Goal: Task Accomplishment & Management: Manage account settings

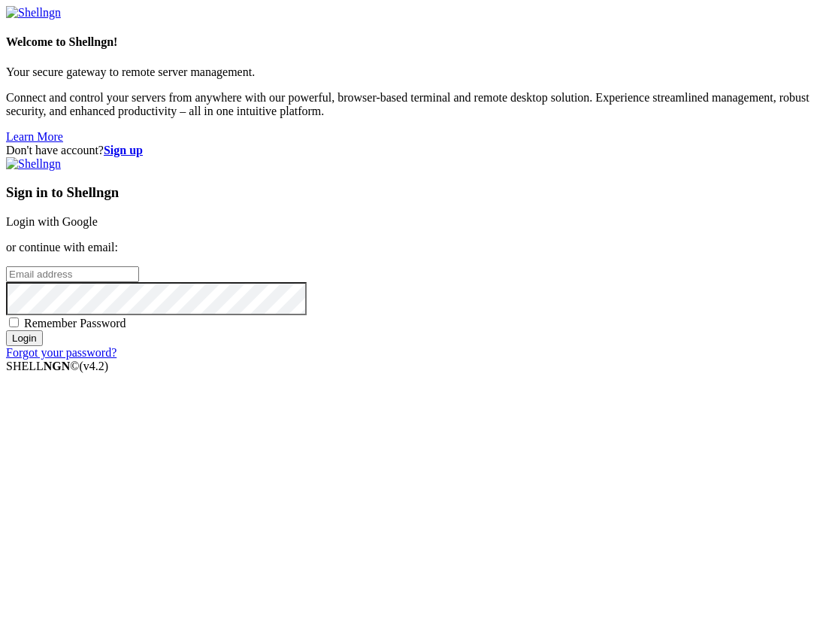
click at [98, 228] on link "Login with Google" at bounding box center [52, 221] width 92 height 13
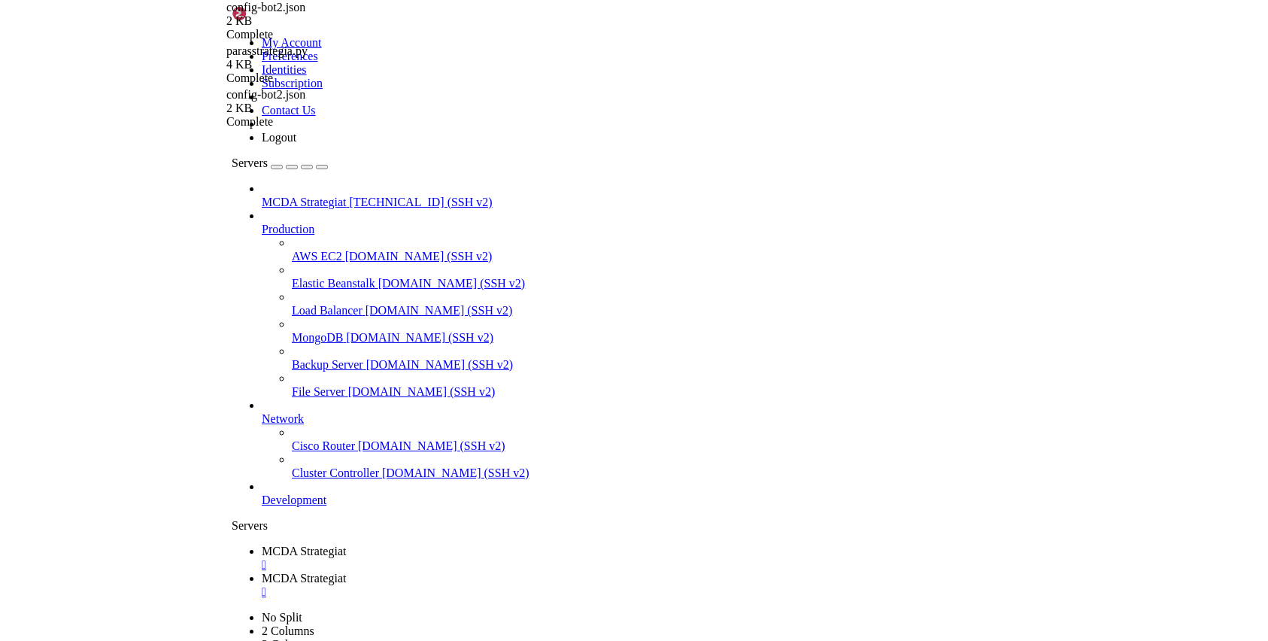
scroll to position [2224, 0]
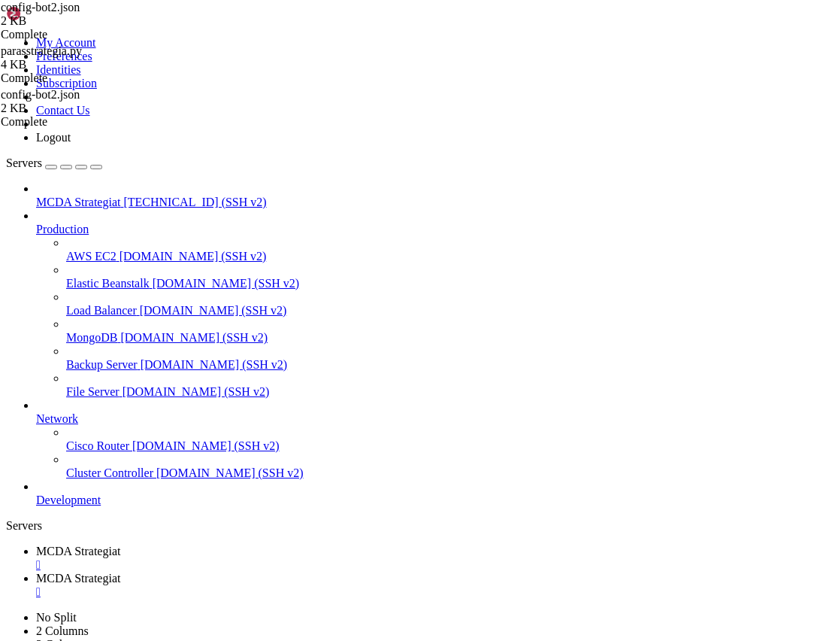
click at [89, 195] on span "MCDA Strategiat" at bounding box center [78, 201] width 84 height 13
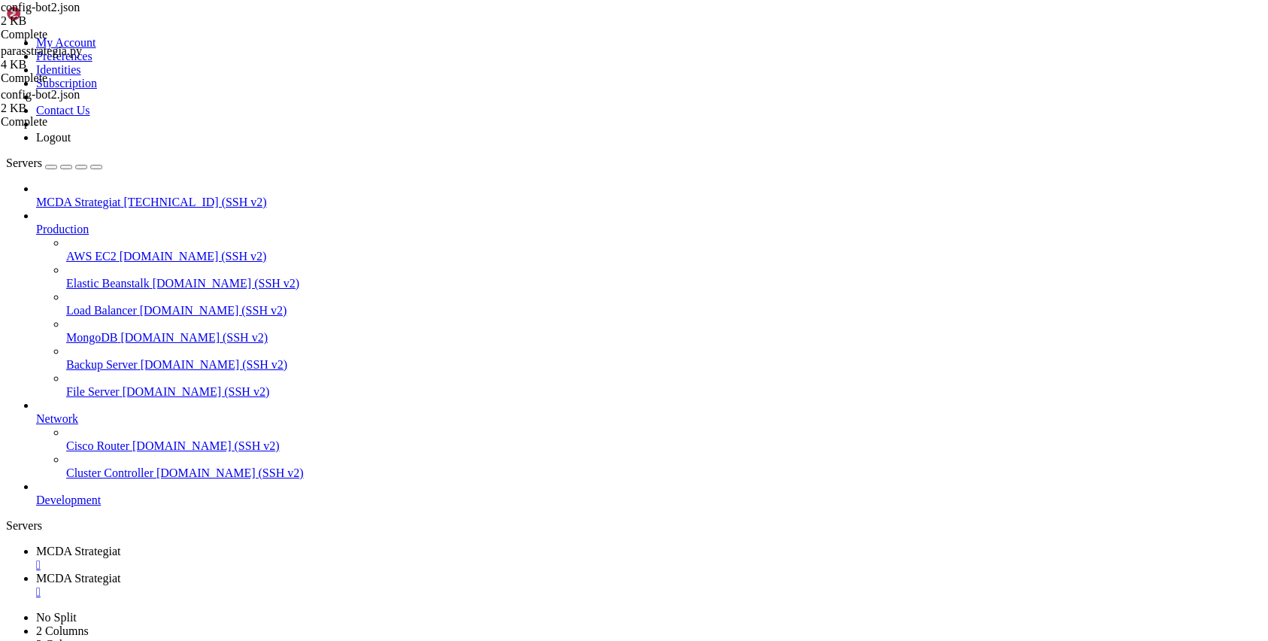
click at [120, 571] on span "MCDA Strategiat" at bounding box center [78, 577] width 84 height 13
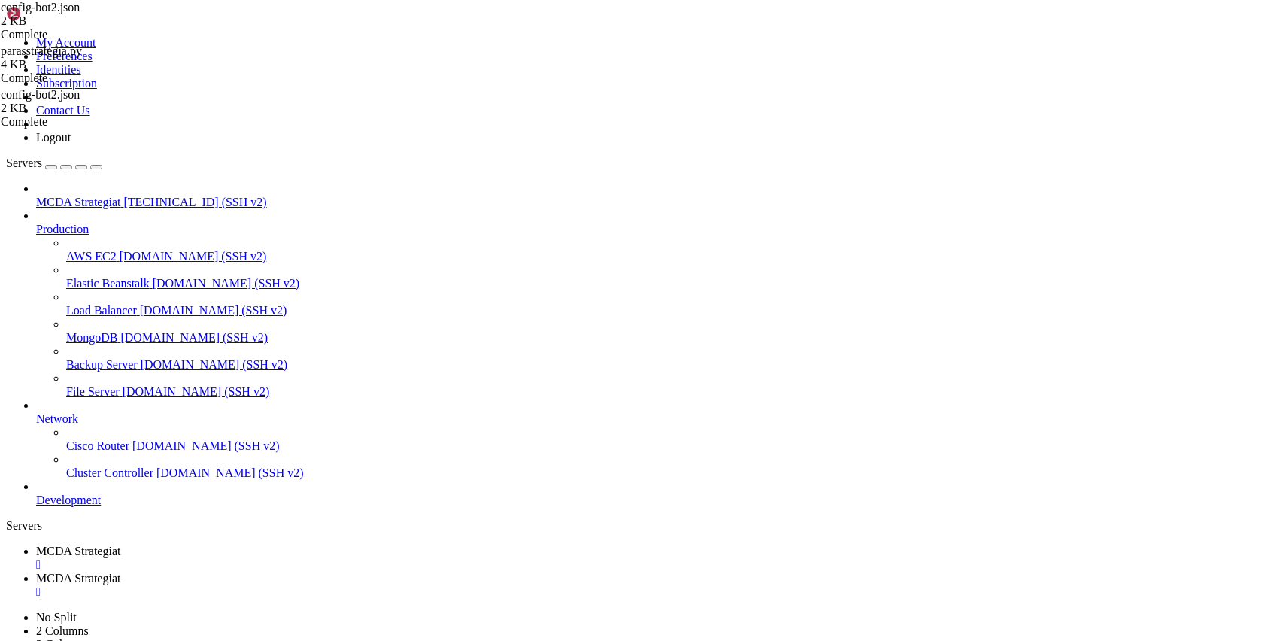
type input "/root/ft_userdata/user_data"
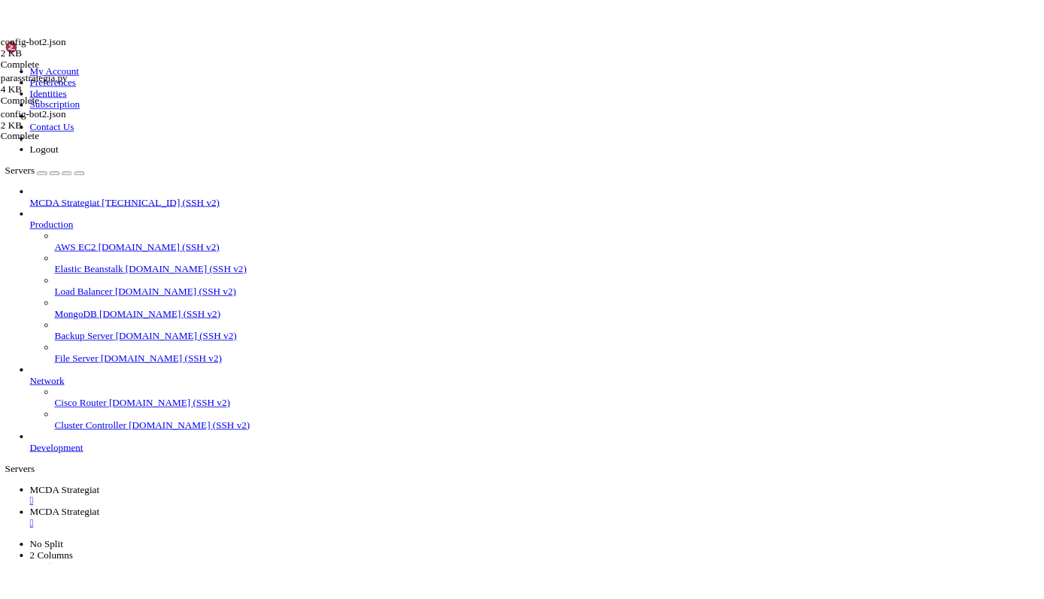
scroll to position [119, 0]
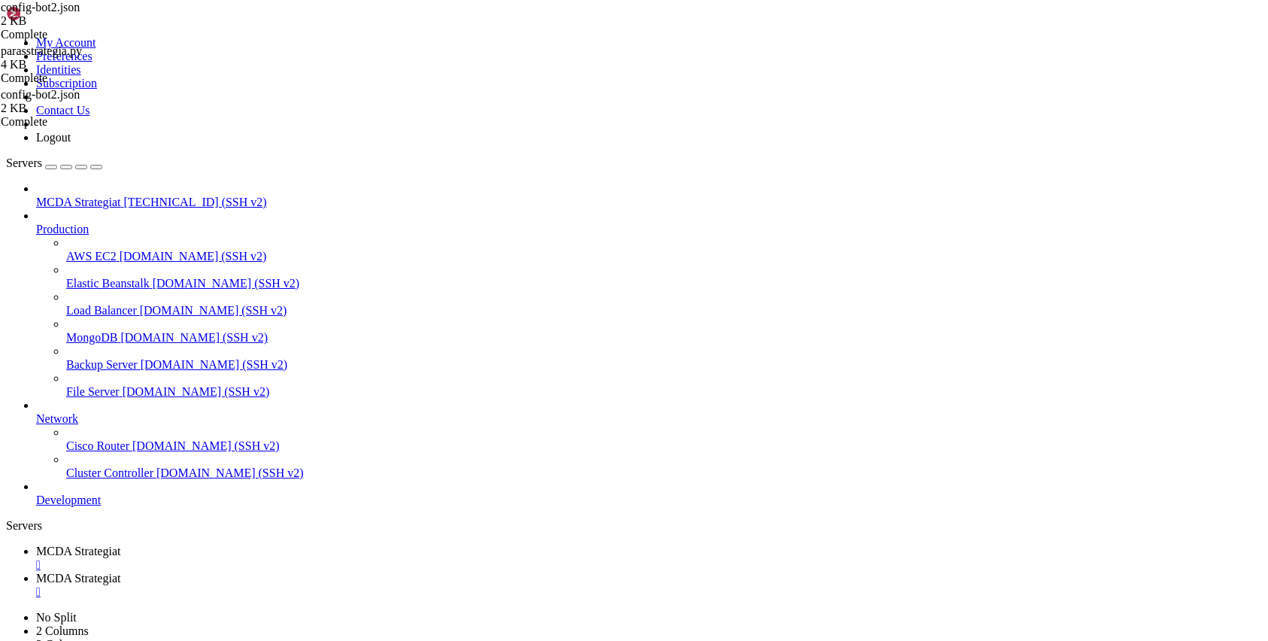
type textarea ""timeframe": "15m","
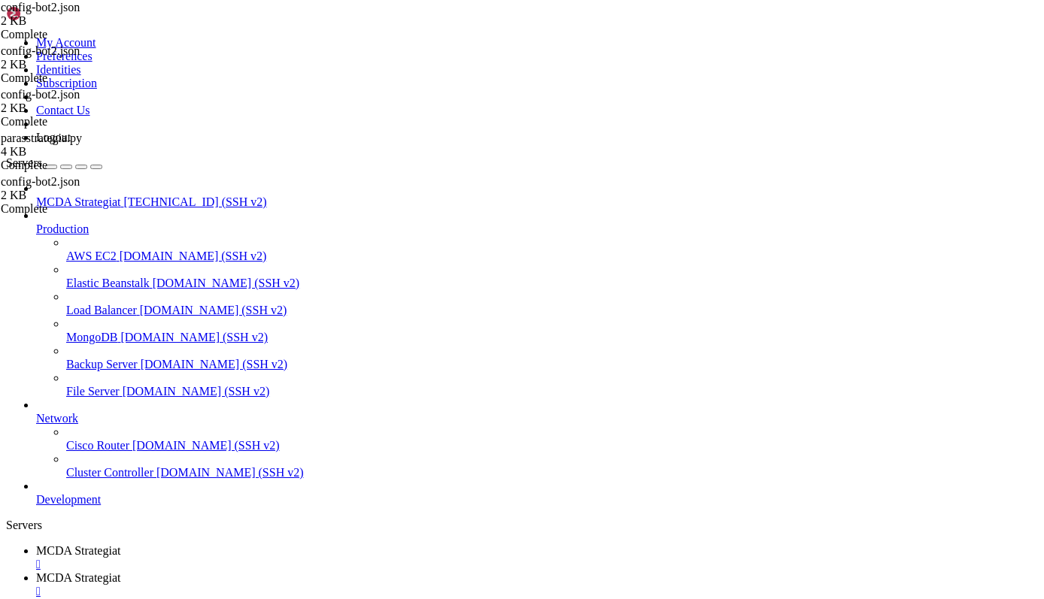
type textarea ""timeframe": "4h","
click at [120, 544] on span "MCDA Strategiat" at bounding box center [78, 550] width 84 height 13
click at [120, 571] on span "MCDA Strategiat" at bounding box center [78, 577] width 84 height 13
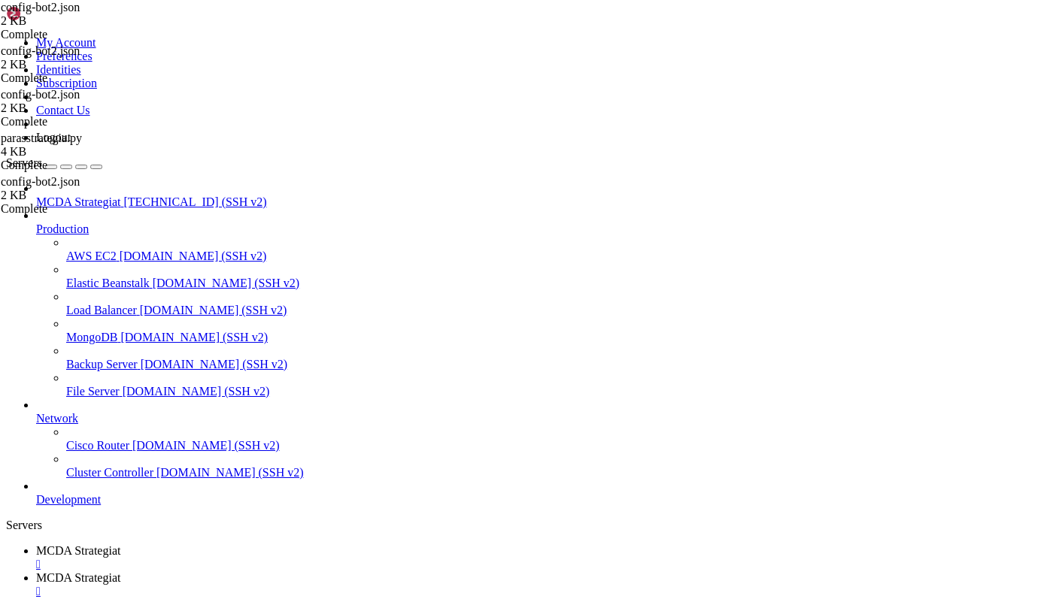
scroll to position [150, 0]
type input "/root/ft_userdata/user_data/strategies"
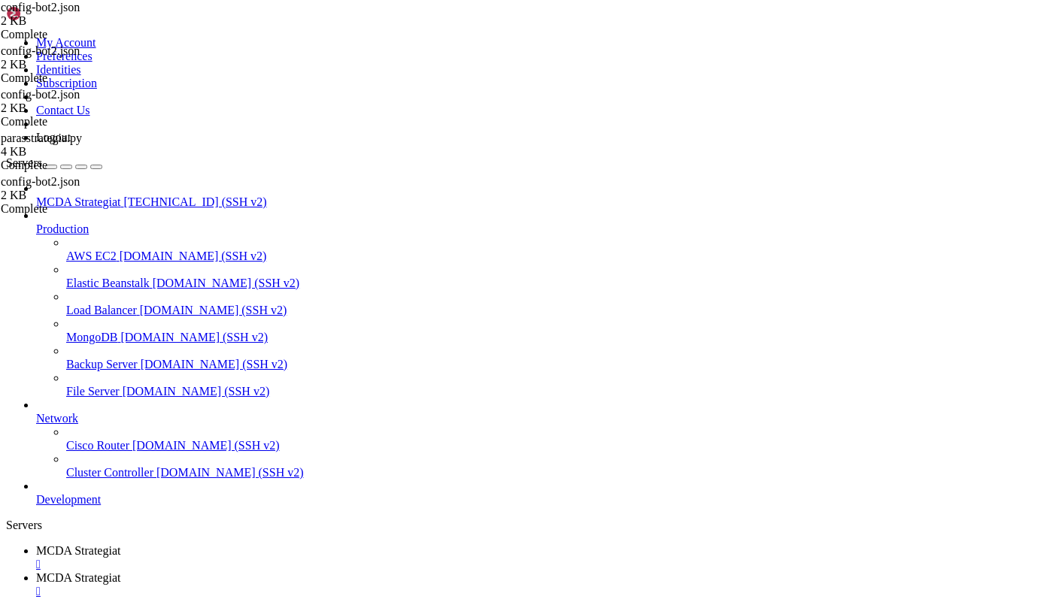
type textarea "reversal_drop_ratio = 0.30 # 50 %"
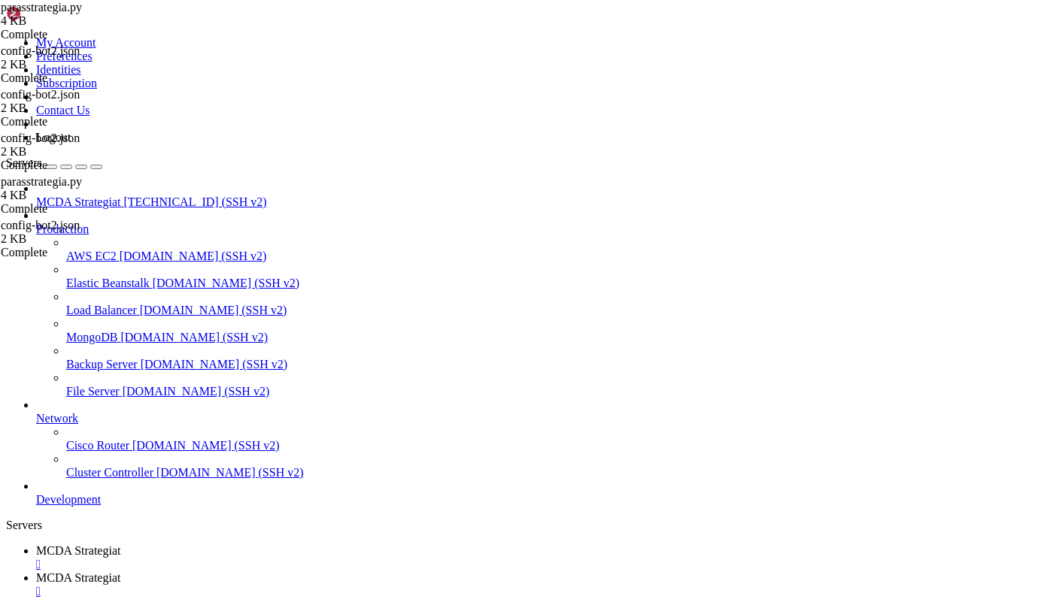
click at [120, 544] on span "MCDA Strategiat" at bounding box center [78, 550] width 84 height 13
click at [120, 571] on span "MCDA Strategiat" at bounding box center [78, 577] width 84 height 13
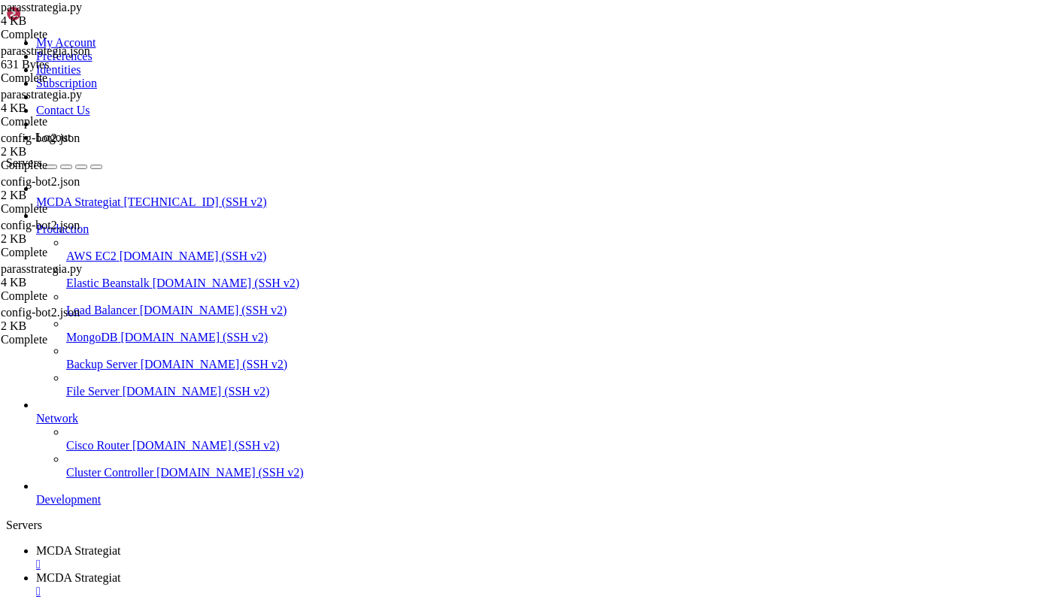
type textarea "minimal_roi = {"0": 10_000}"
click at [120, 544] on span "MCDA Strategiat" at bounding box center [78, 550] width 84 height 13
click at [120, 571] on span "MCDA Strategiat" at bounding box center [78, 577] width 84 height 13
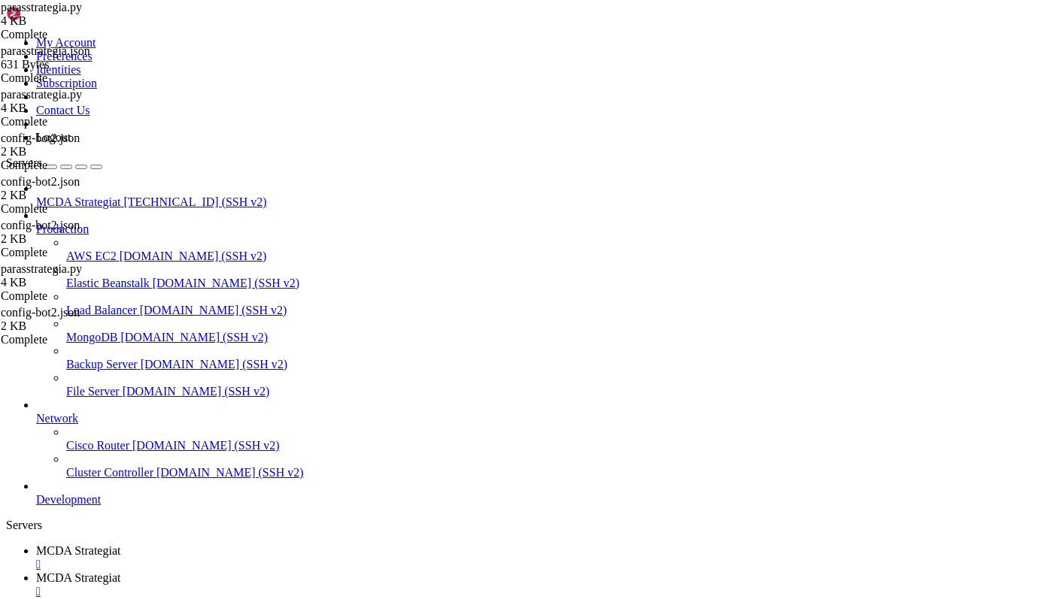
type input "/root/ft_userdata/user_data"
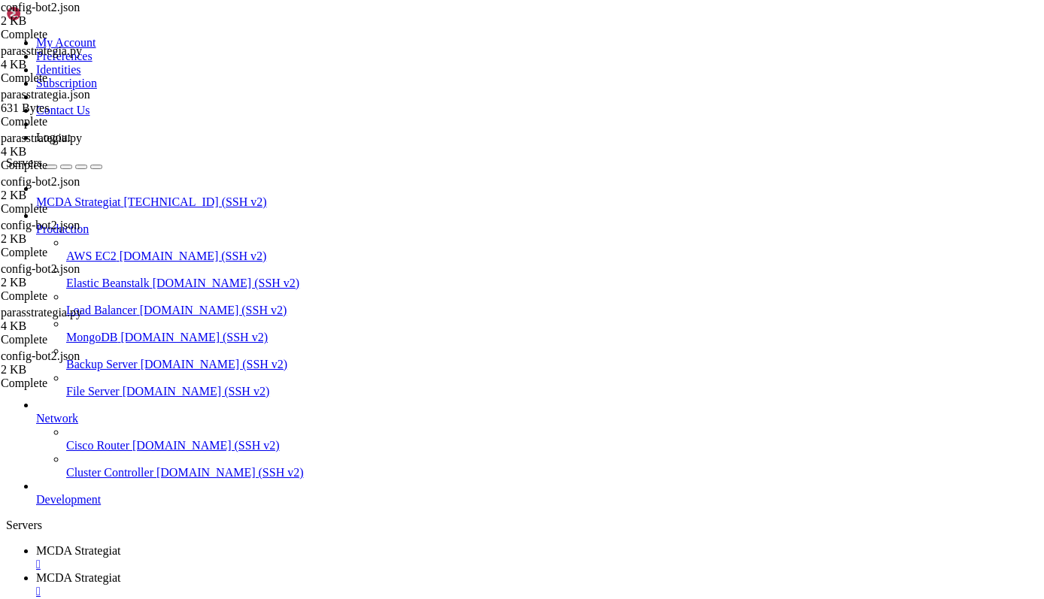
type textarea ""dry_run_wallet": 10000,"
drag, startPoint x: 327, startPoint y: 136, endPoint x: 239, endPoint y: 137, distance: 88.0
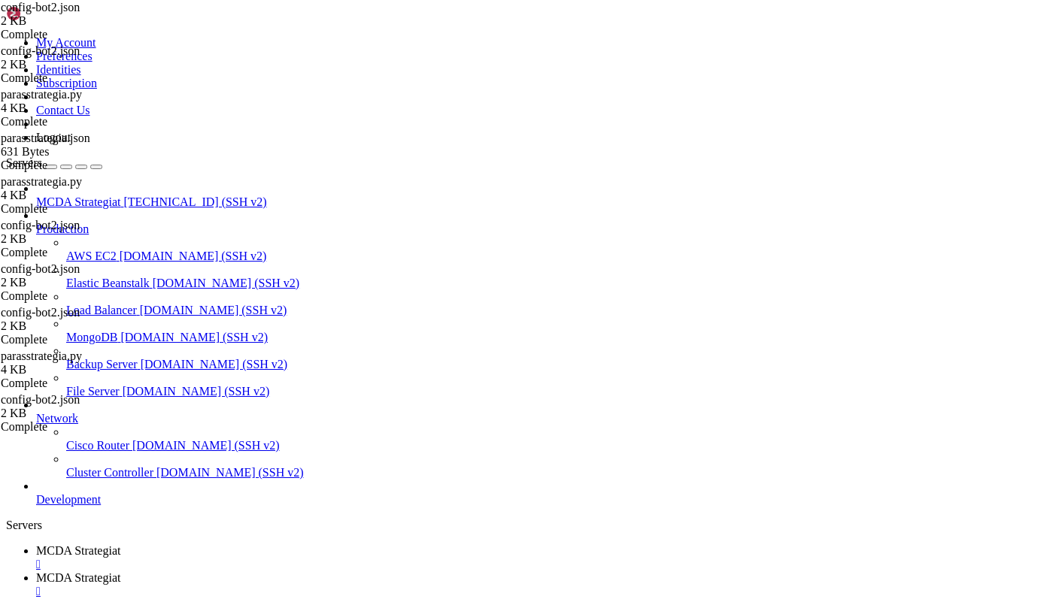
type textarea ""timeframe": "5m","
type textarea ""fiat_display_currency": "EUR","
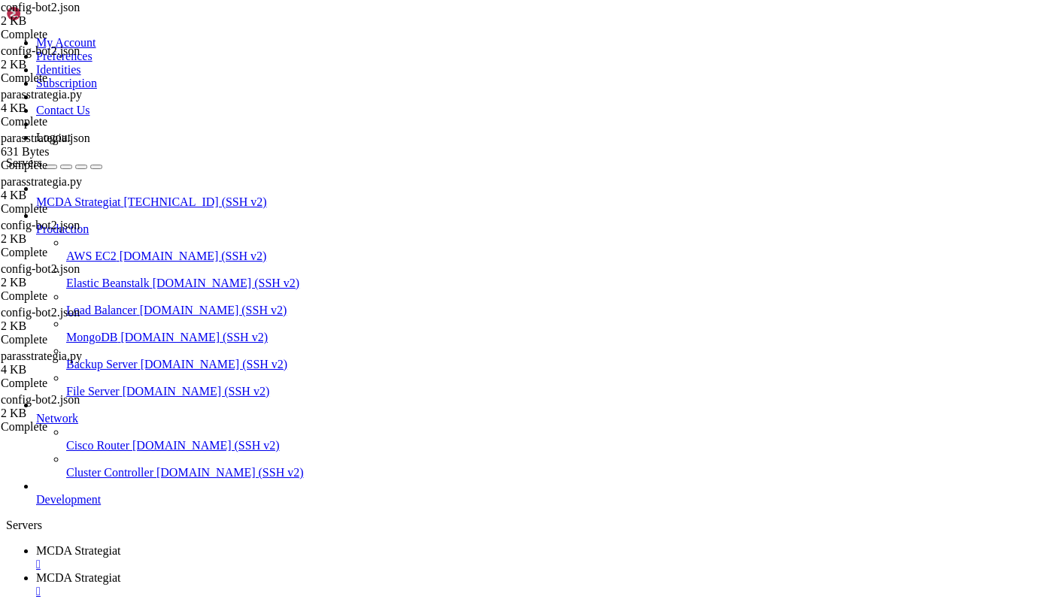
click at [120, 544] on span "MCDA Strategiat" at bounding box center [78, 550] width 84 height 13
click at [120, 571] on span "MCDA Strategiat" at bounding box center [78, 577] width 84 height 13
type input "/root/ft_userdata/user_data/strategies"
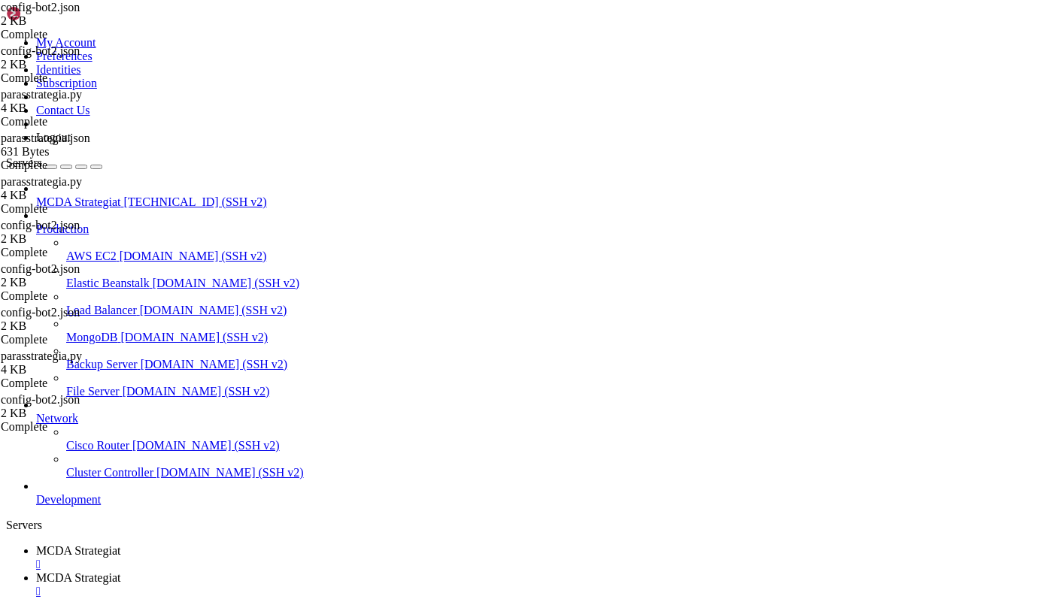
type textarea "timeframe = "5m""
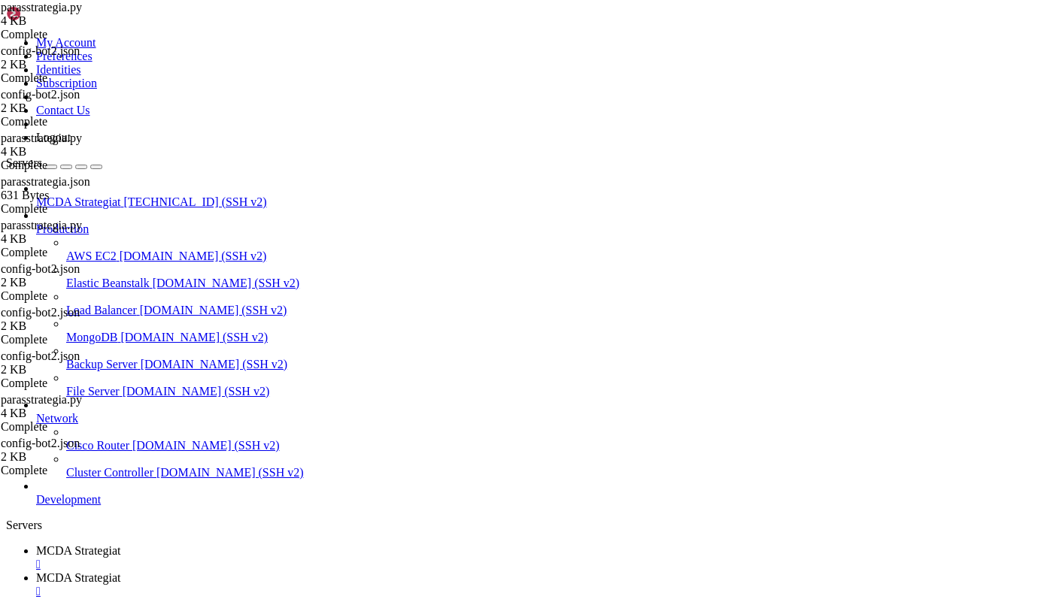
click at [120, 544] on span "MCDA Strategiat" at bounding box center [78, 550] width 84 height 13
click at [120, 571] on span "MCDA Strategiat" at bounding box center [78, 577] width 84 height 13
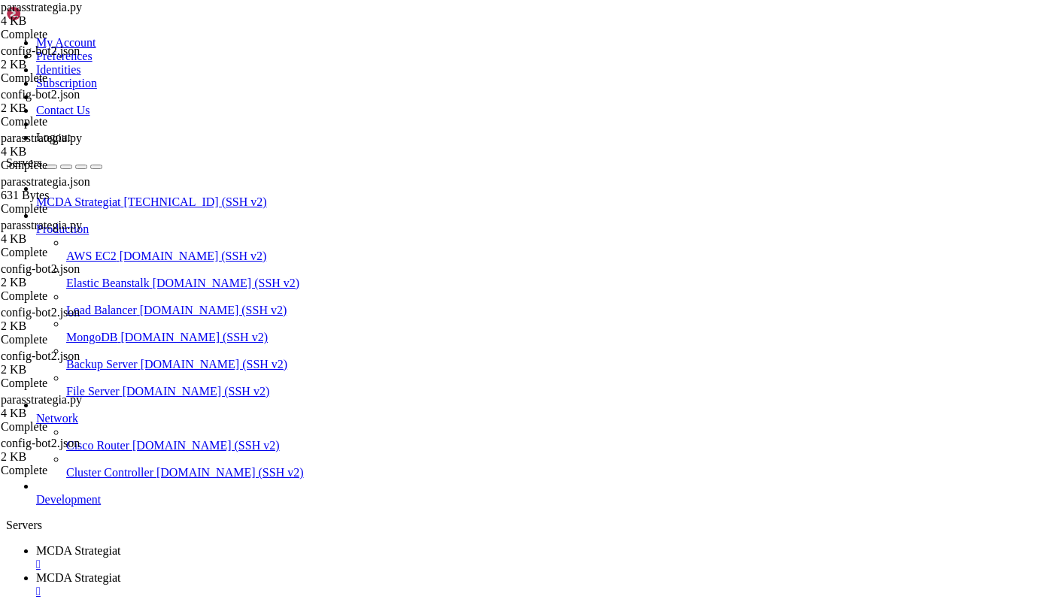
type input "/root/ft_userdata"
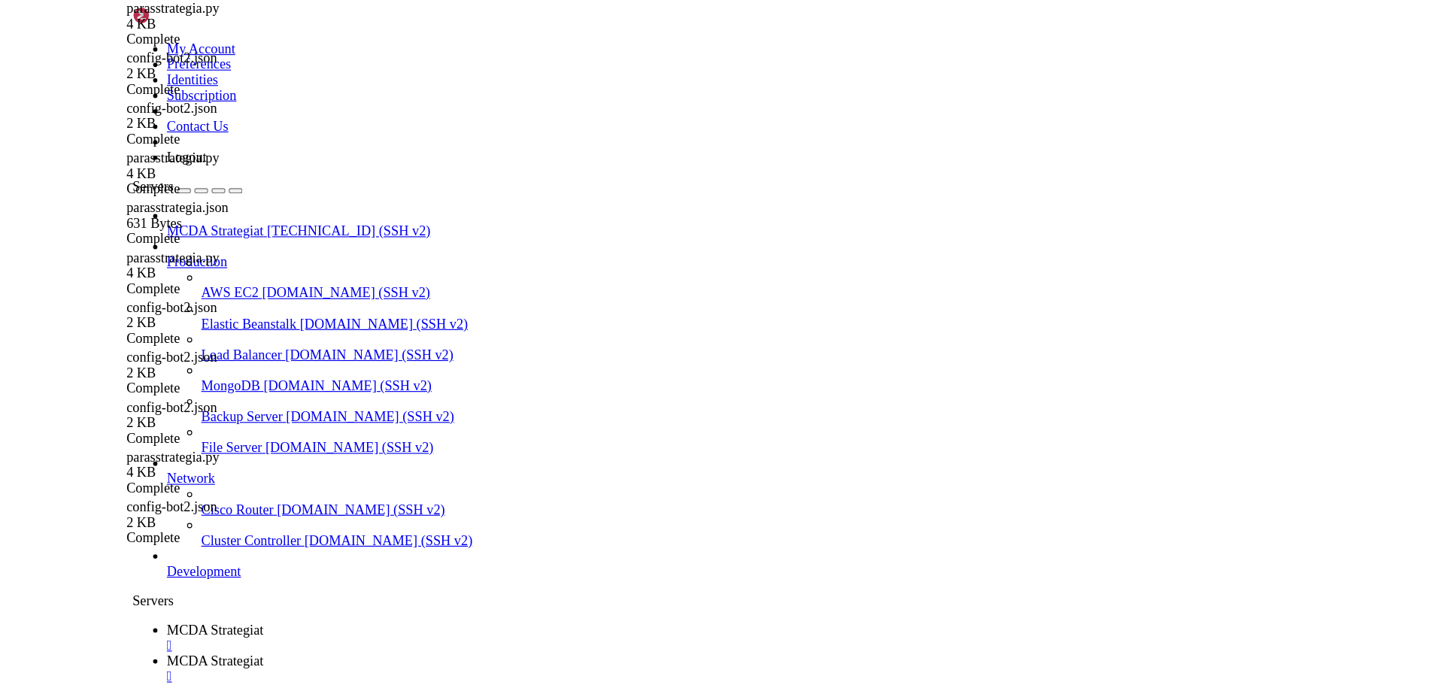
scroll to position [25, 0]
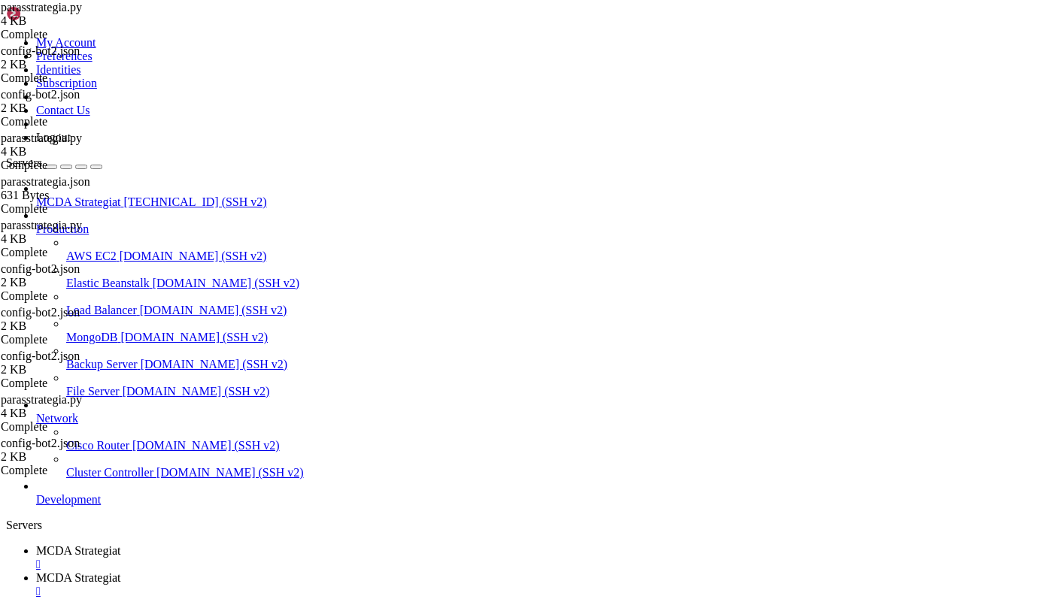
drag, startPoint x: 250, startPoint y: 391, endPoint x: 379, endPoint y: 409, distance: 129.8
type textarea "--config /freqtrade/user_data/config-bot2.json --strategy parasstrategia"
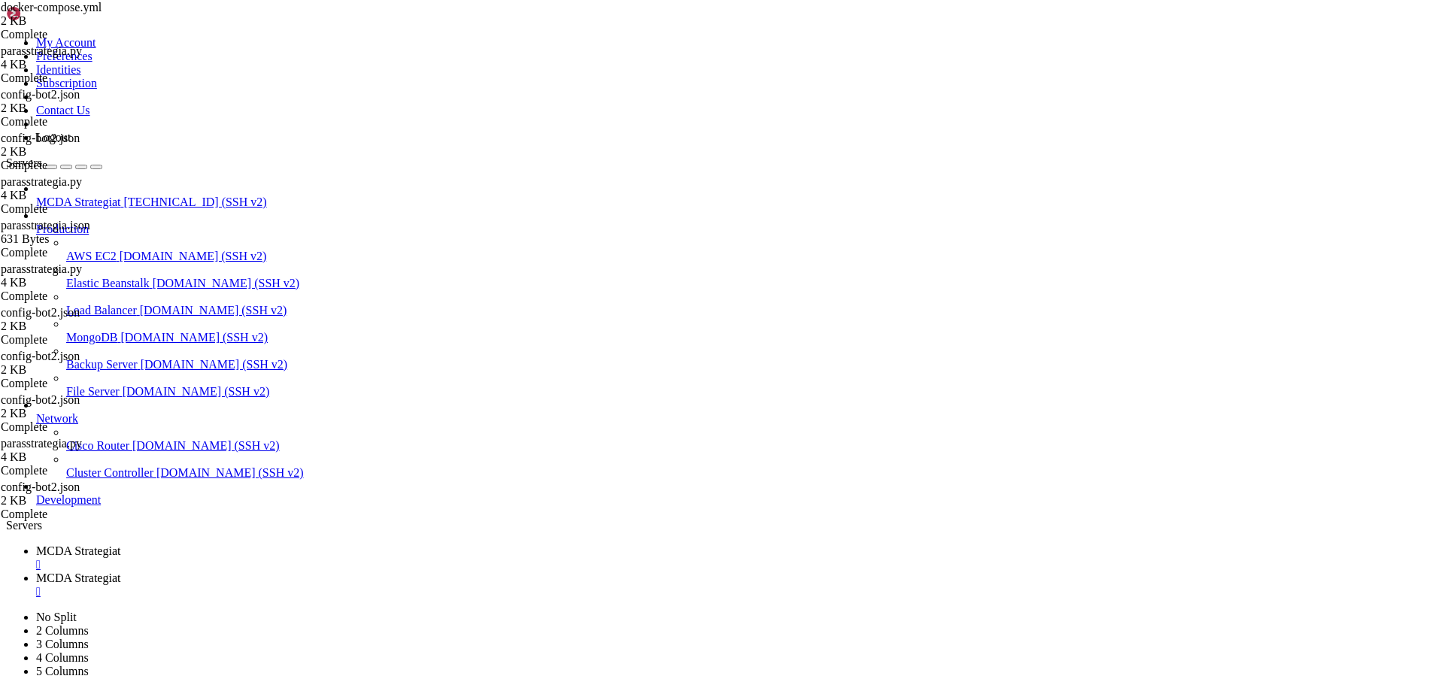
scroll to position [0, 0]
click at [120, 544] on span "MCDA Strategiat" at bounding box center [78, 550] width 84 height 13
click at [120, 571] on span "MCDA Strategiat" at bounding box center [78, 577] width 84 height 13
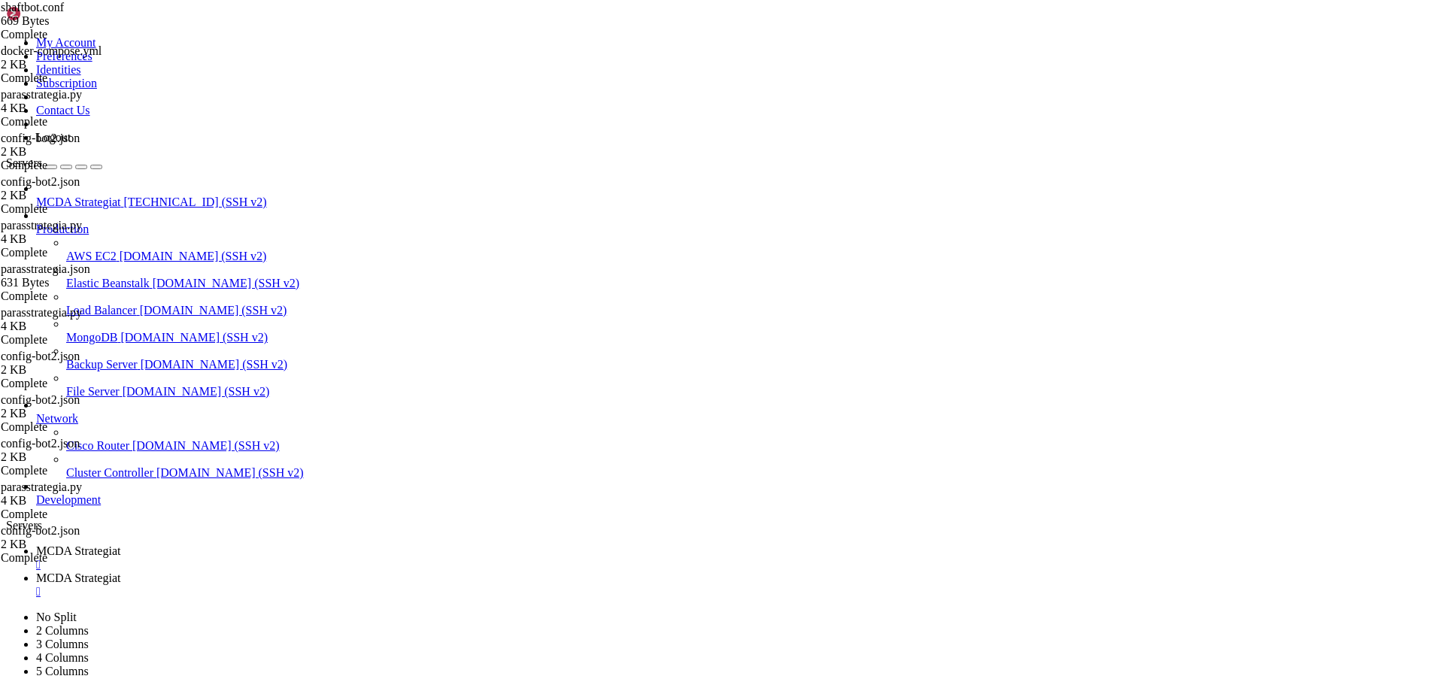
type input "/root/ft_userdata"
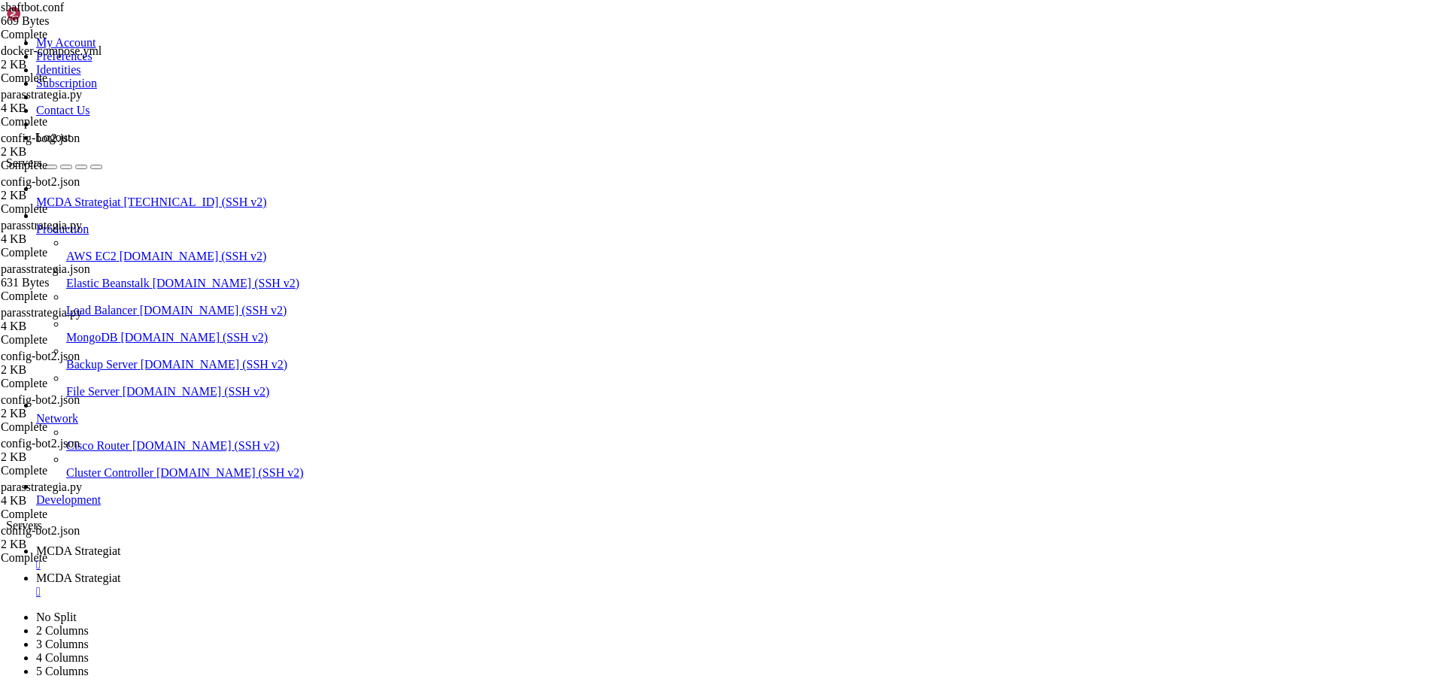
drag, startPoint x: 376, startPoint y: 408, endPoint x: 234, endPoint y: 267, distance: 200.4
type textarea "--strategy parasstrategia"
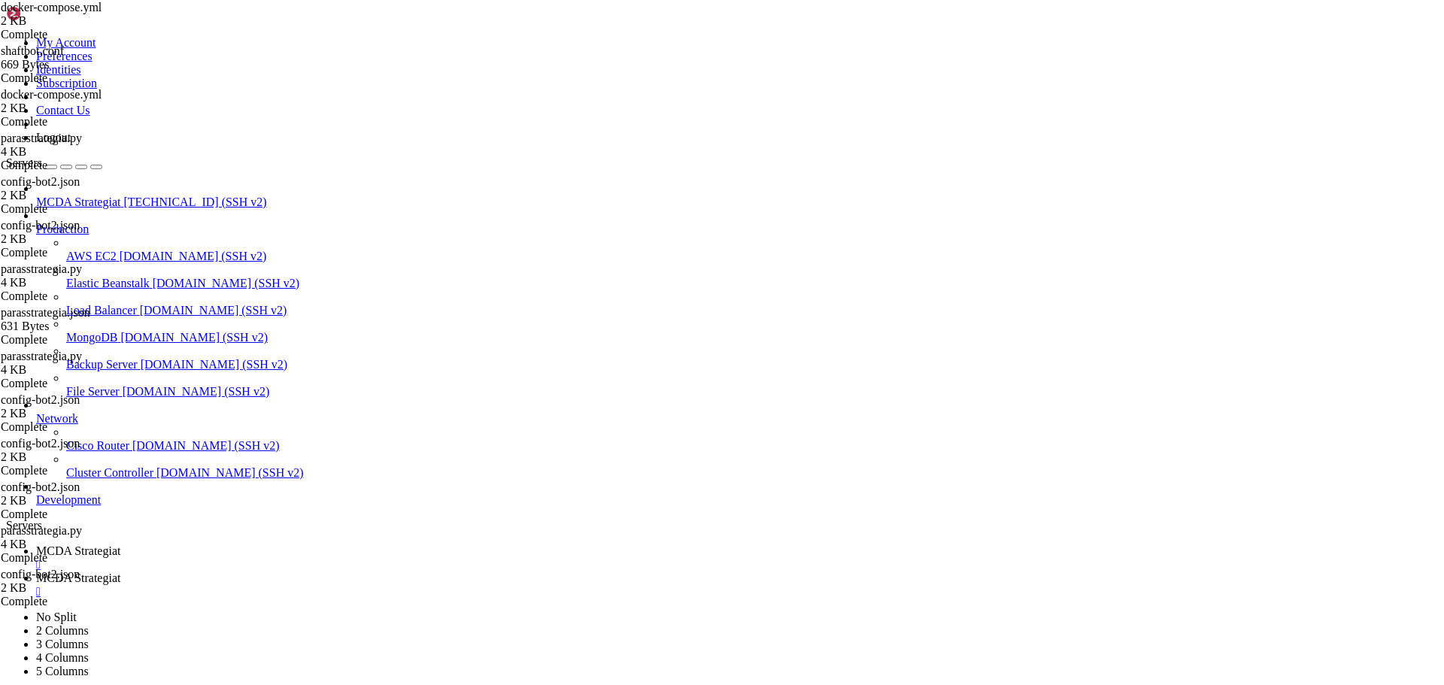
scroll to position [0, 2]
paste textarea "--strategy parasstrategia"
type textarea "t"
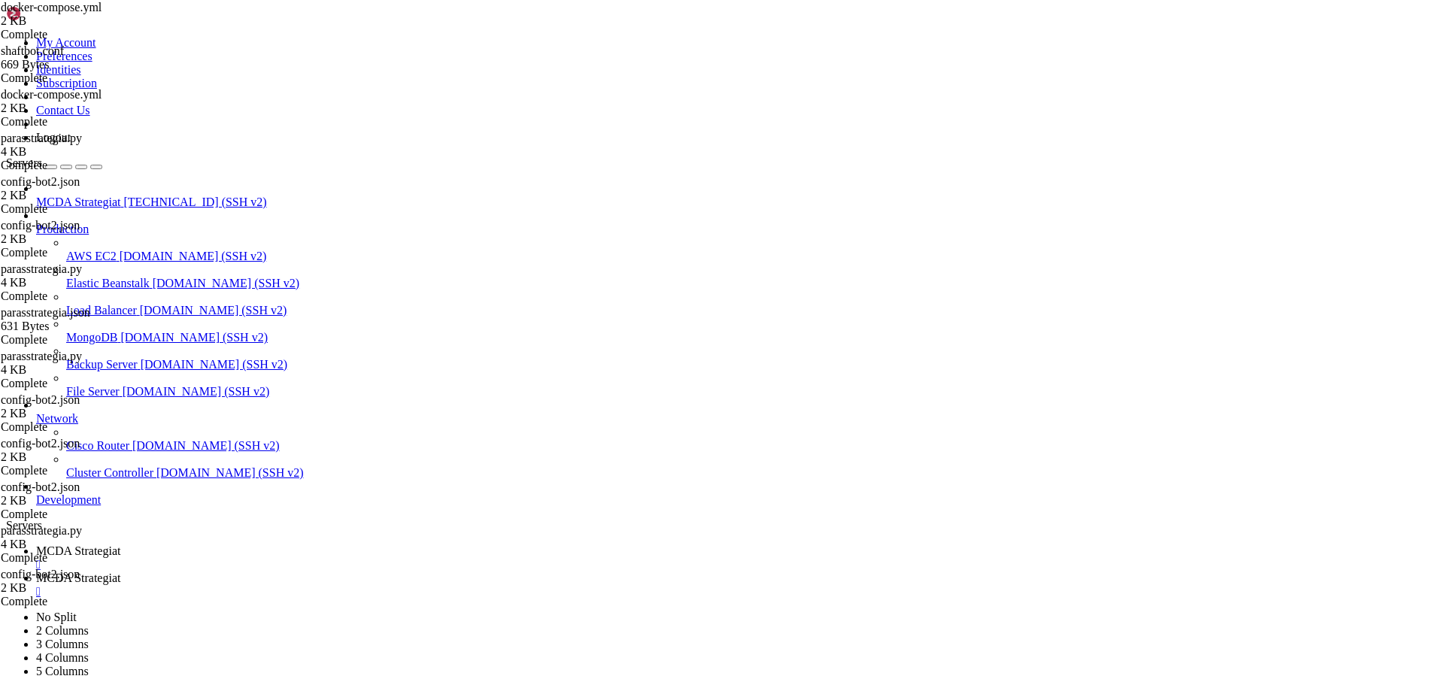
scroll to position [0, 5]
type textarea "webserver"
click at [253, 544] on link "MCDA Strategiat " at bounding box center [737, 557] width 1402 height 27
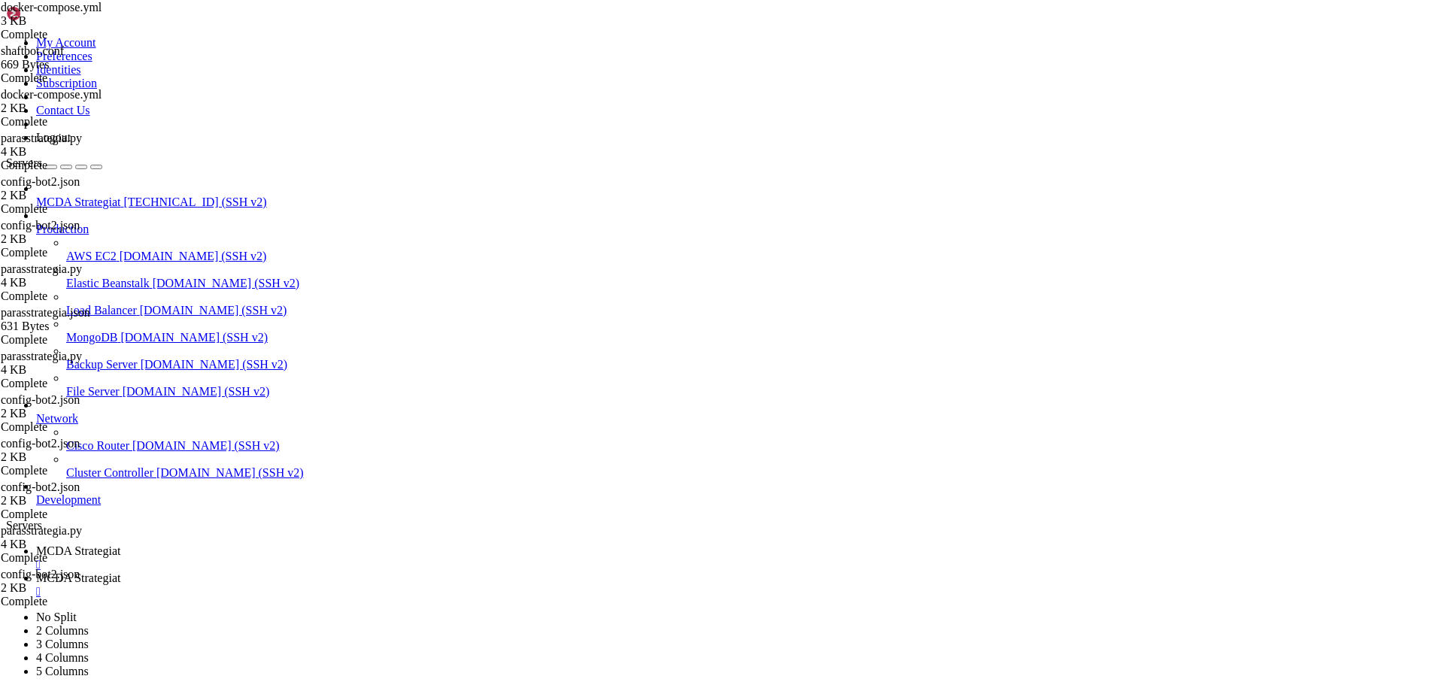
click at [120, 571] on span "MCDA Strategiat" at bounding box center [78, 577] width 84 height 13
type input "/root/ft_userdata/user_data"
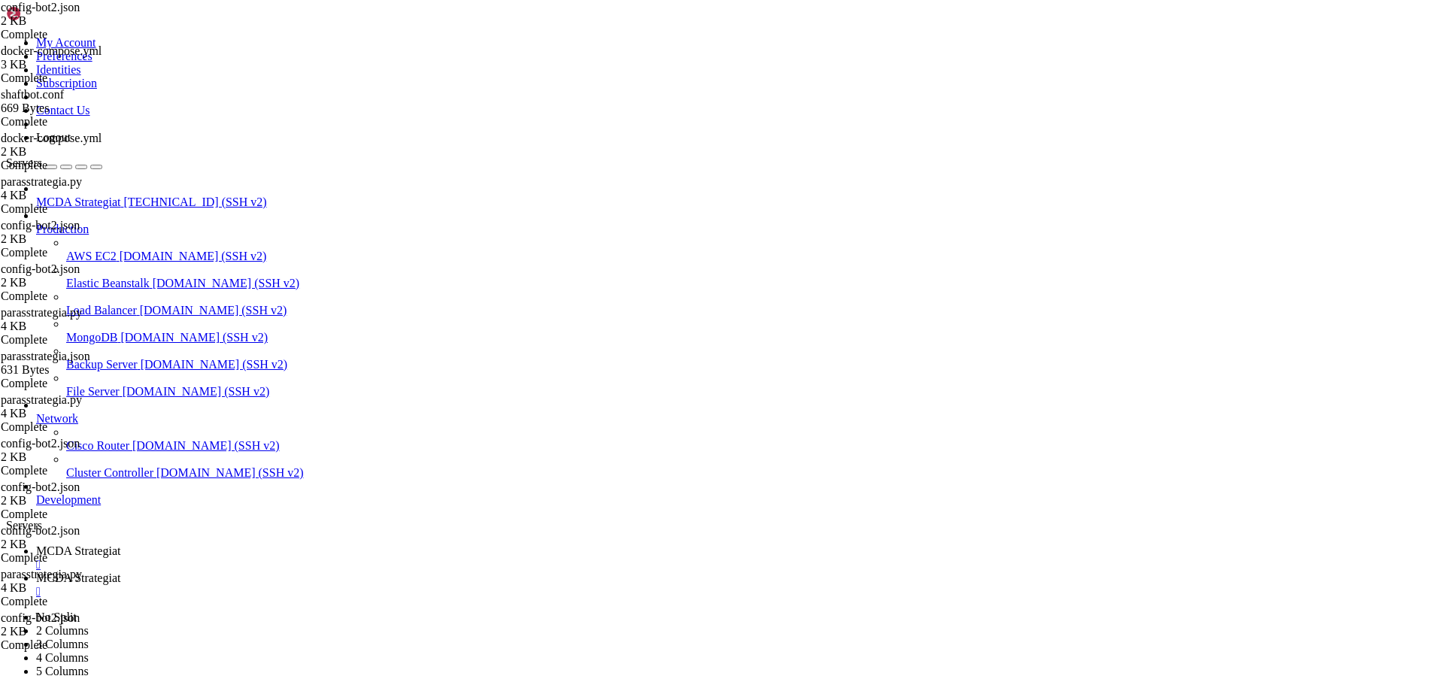
type textarea ""tradable_balance_ratio": 0.90,"
click at [120, 544] on span "MCDA Strategiat" at bounding box center [78, 550] width 84 height 13
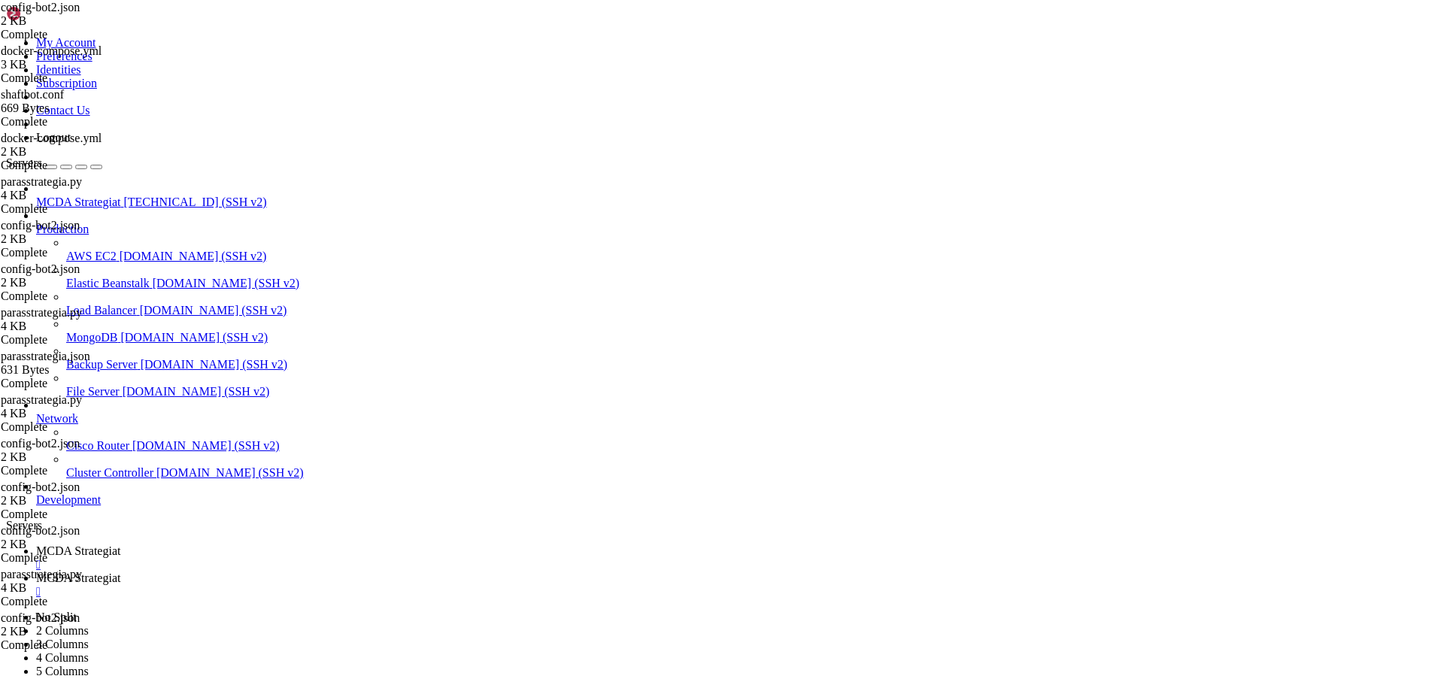
scroll to position [11287, 0]
click at [120, 571] on span "MCDA Strategiat" at bounding box center [78, 577] width 84 height 13
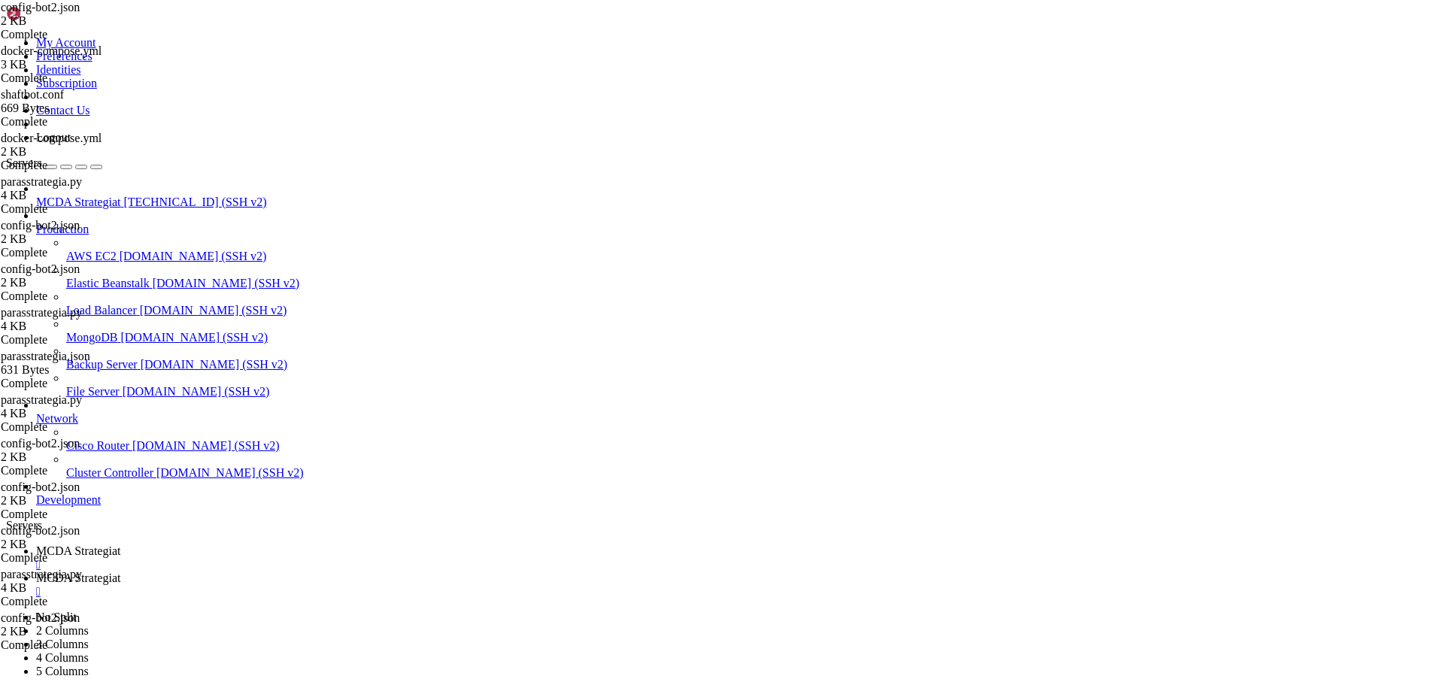
type input "/root/ft_userdata"
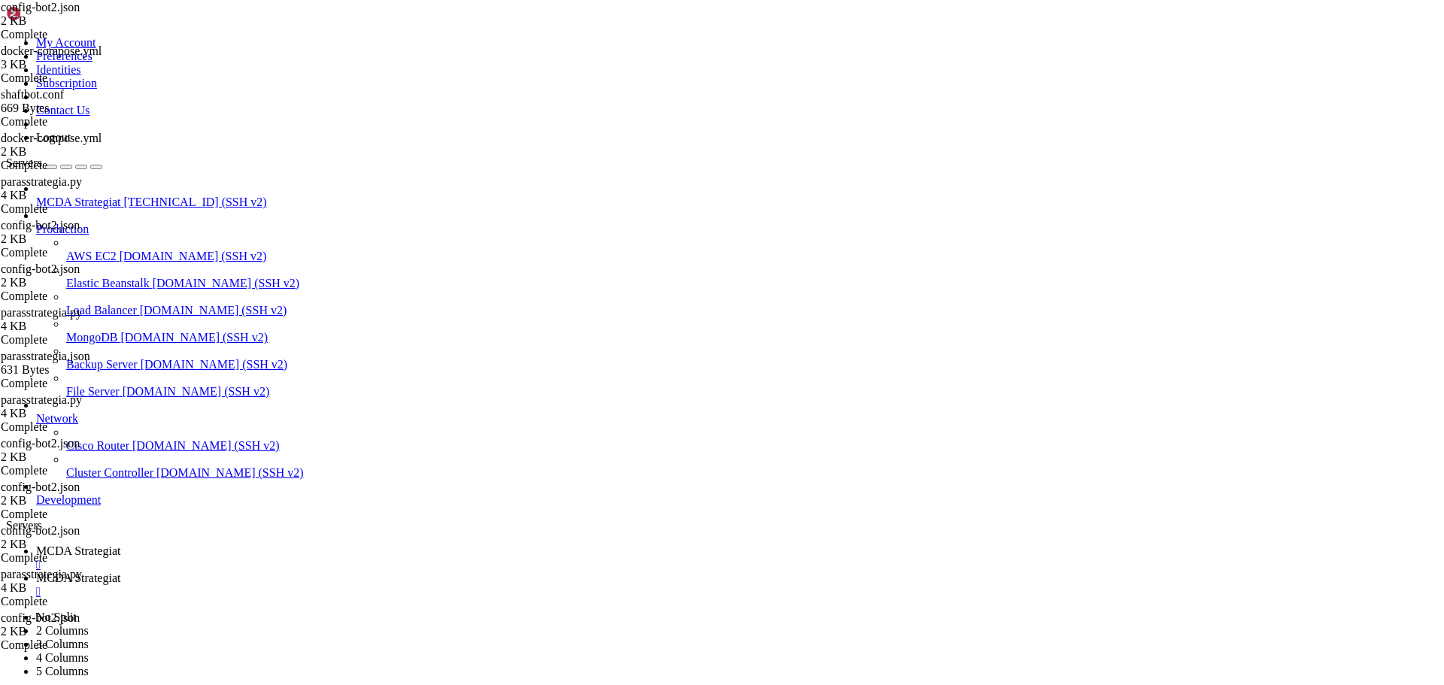
type textarea "container_name: freqtrade-bot3"
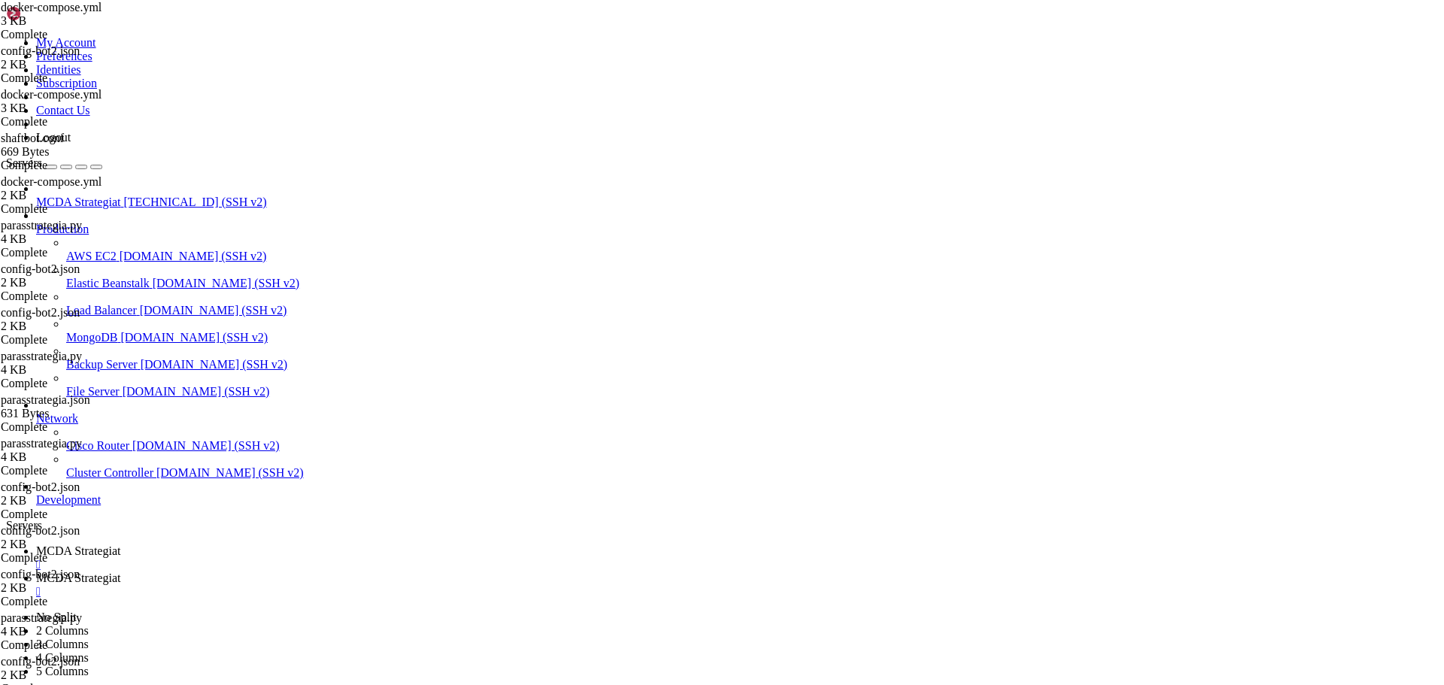
click at [120, 544] on span "MCDA Strategiat" at bounding box center [78, 550] width 84 height 13
click at [120, 571] on span "MCDA Strategiat" at bounding box center [78, 577] width 84 height 13
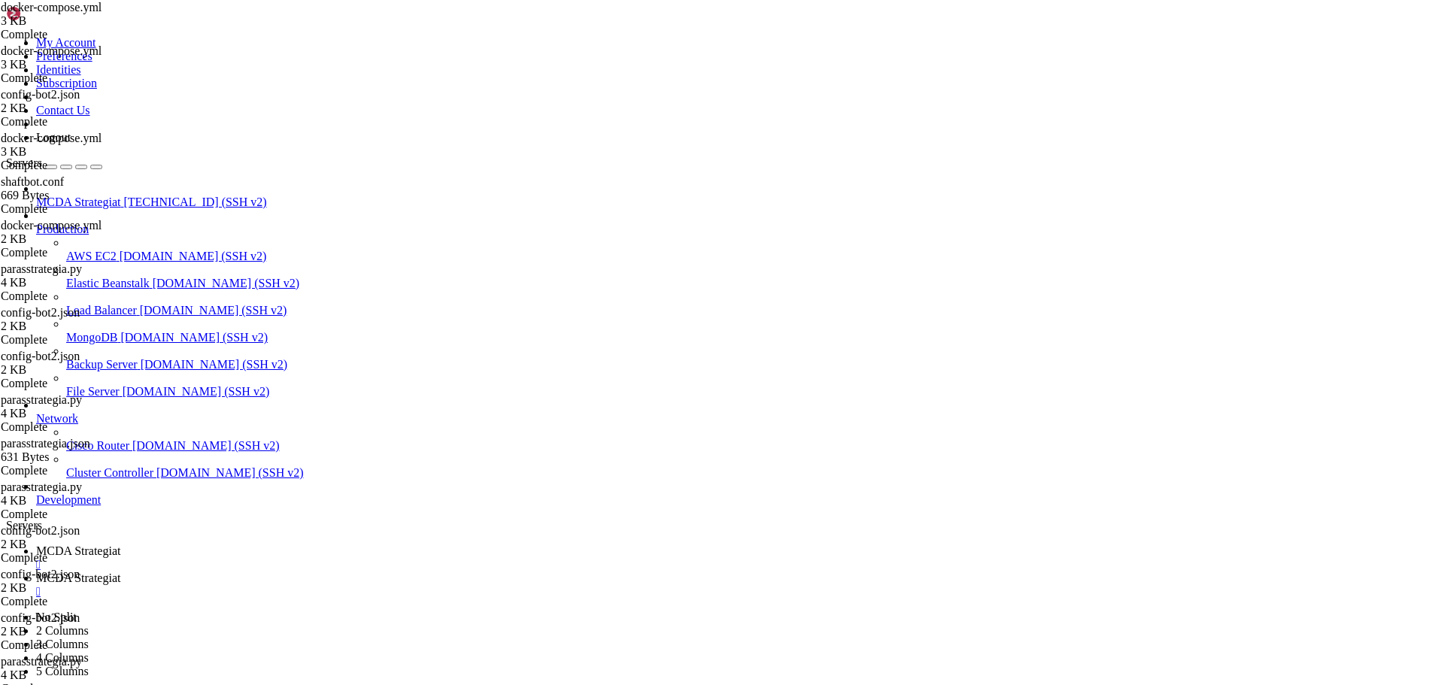
scroll to position [0, 0]
drag, startPoint x: 375, startPoint y: 564, endPoint x: 323, endPoint y: 555, distance: 52.7
drag, startPoint x: 433, startPoint y: 586, endPoint x: 226, endPoint y: 70, distance: 556.0
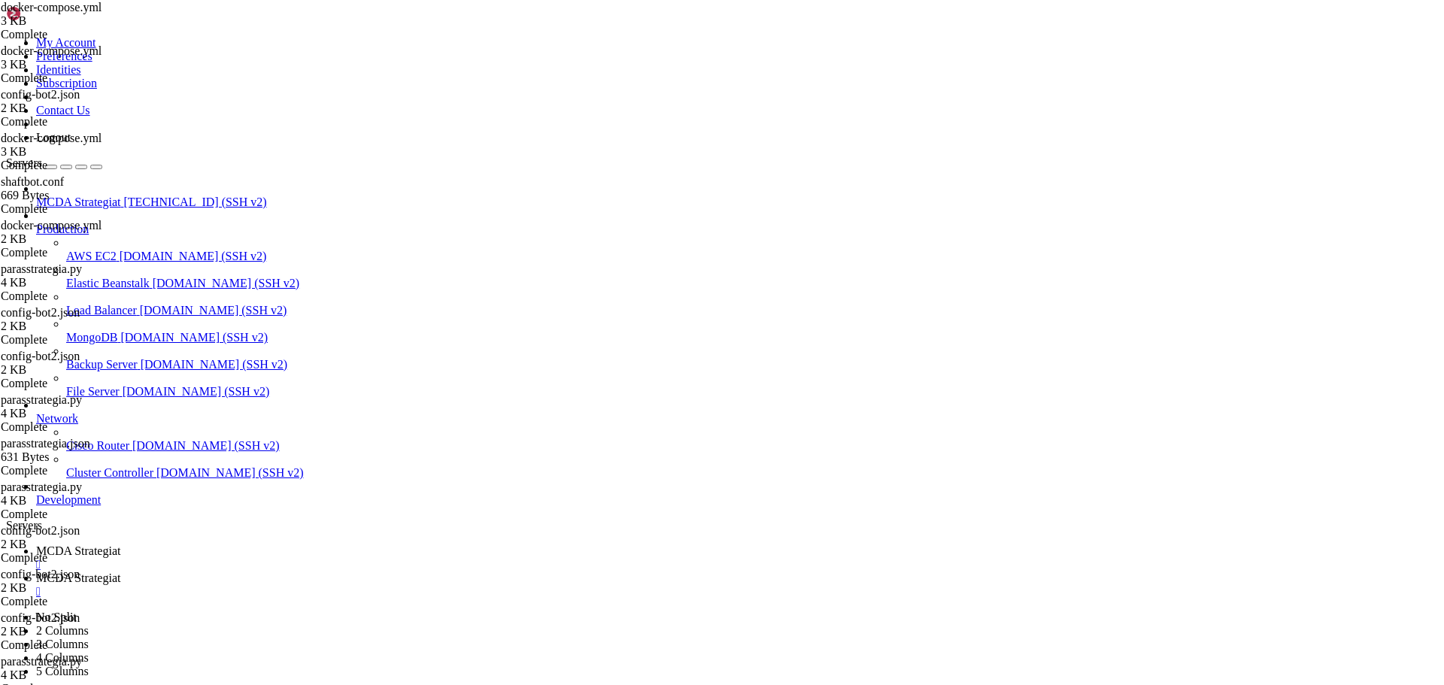
type textarea "version: "3.9""
type input "/root/ft_userdata/user_data"
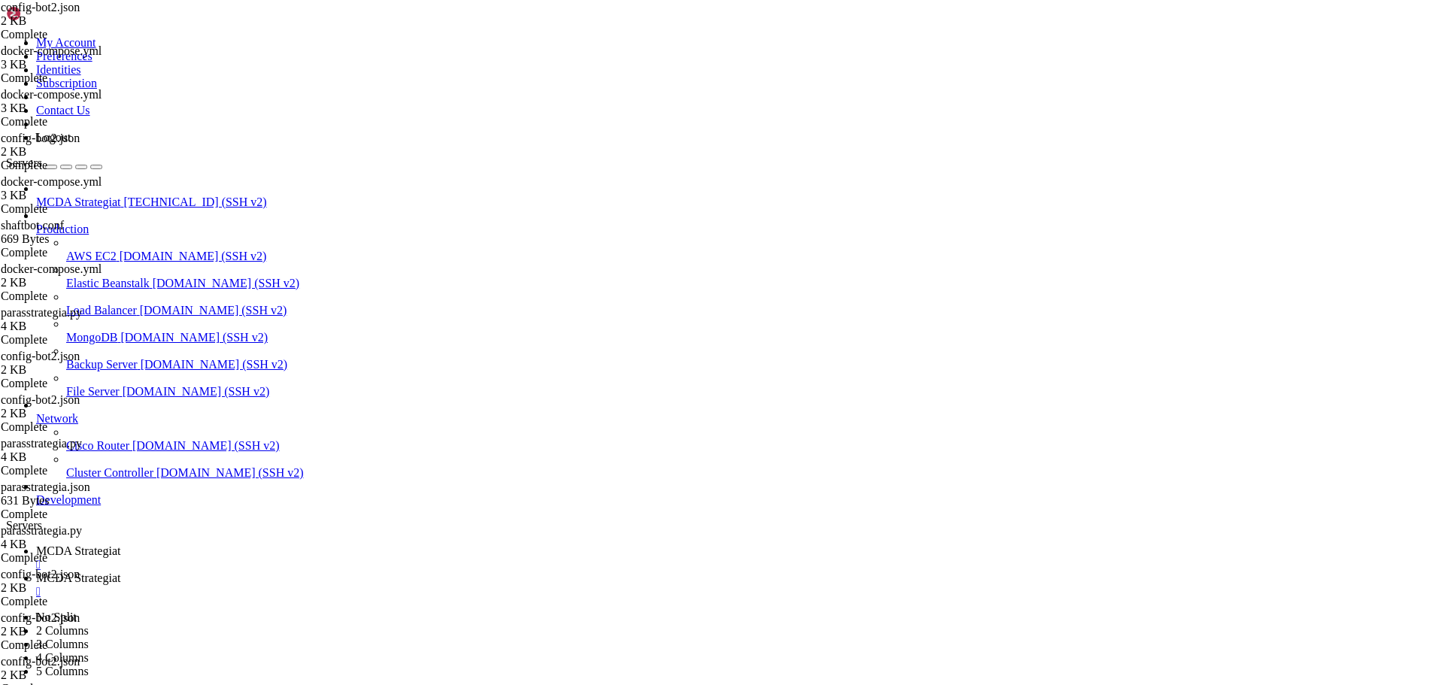
type textarea "}"
click at [120, 544] on span "MCDA Strategiat" at bounding box center [78, 550] width 84 height 13
click at [120, 571] on span "MCDA Strategiat" at bounding box center [78, 577] width 84 height 13
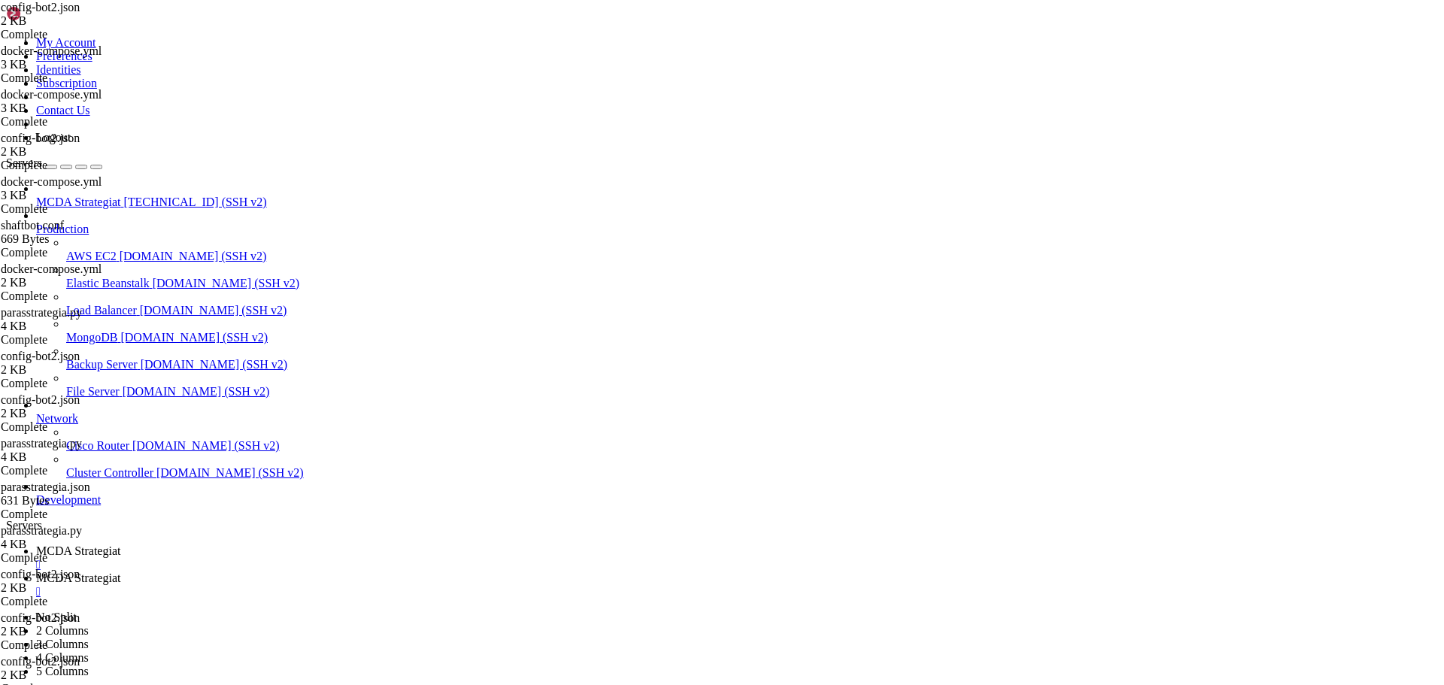
type textarea "}"
click at [120, 544] on span "MCDA Strategiat" at bounding box center [78, 550] width 84 height 13
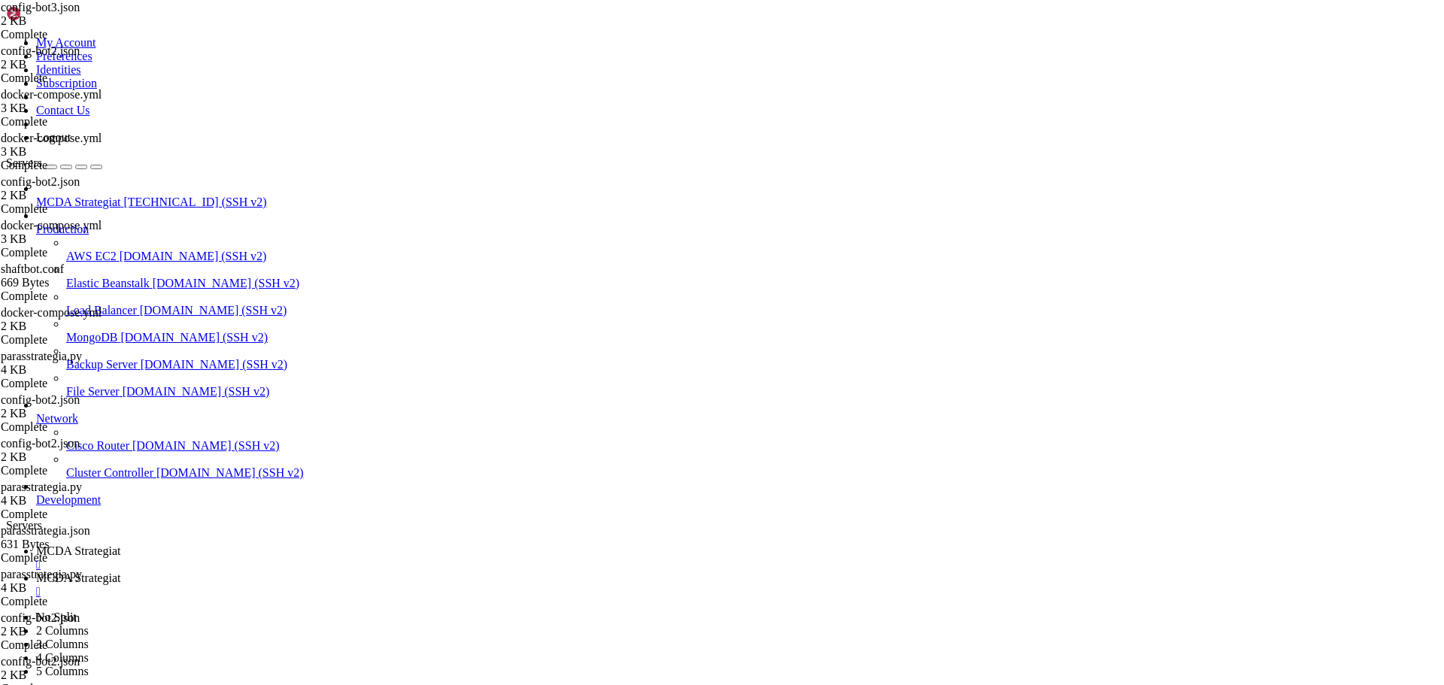
scroll to position [11593, 0]
click at [120, 571] on span "MCDA Strategiat" at bounding box center [78, 577] width 84 height 13
type input "/root/ft_userdata"
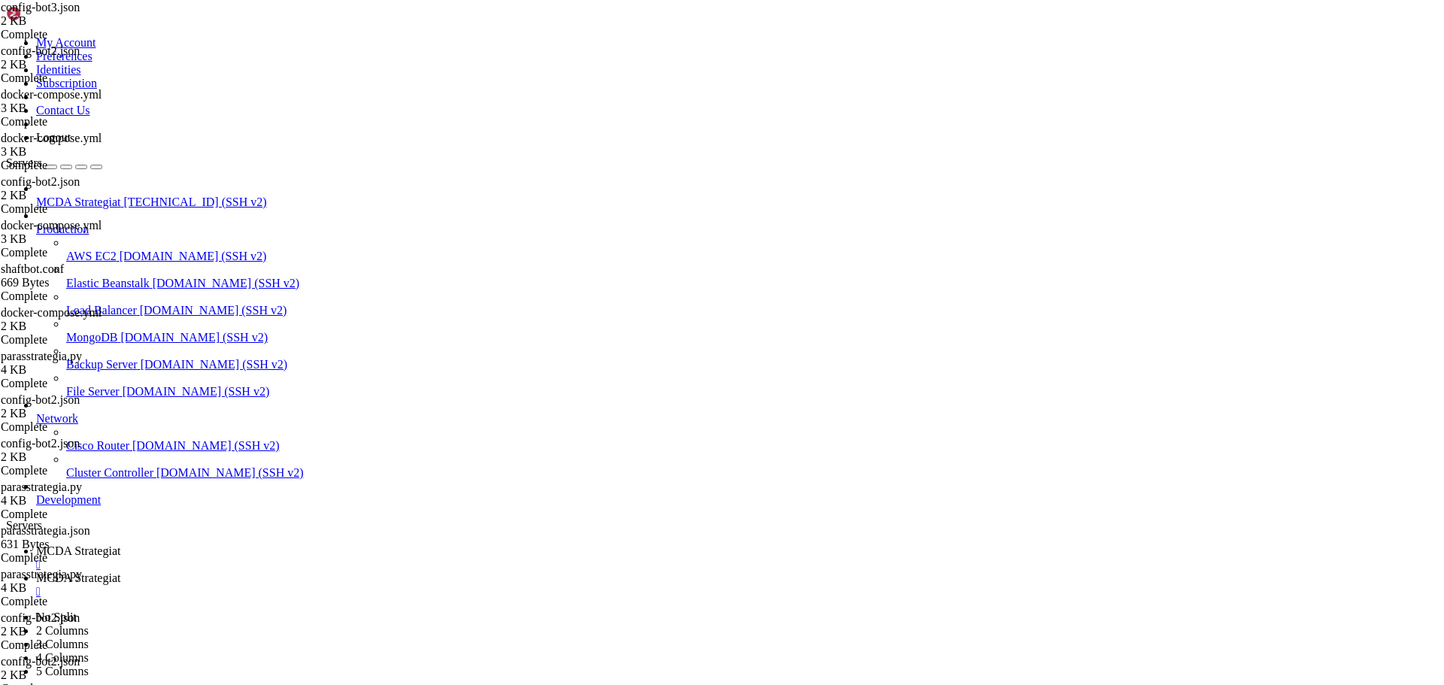
type textarea "--config /freqtrade/user_data/config-bot3.json"
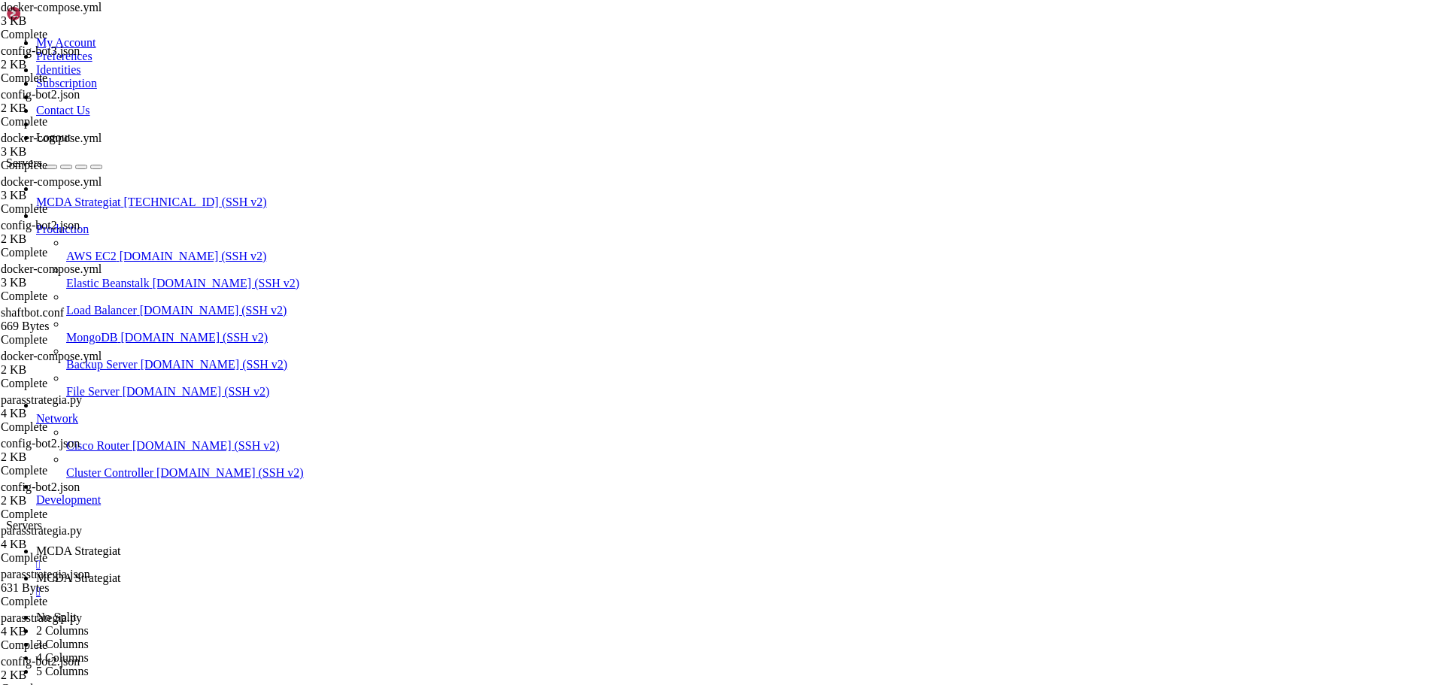
scroll to position [0, 0]
type textarea "-"
type textarea "--config /freqtrade/user_data/config-bot3.json"
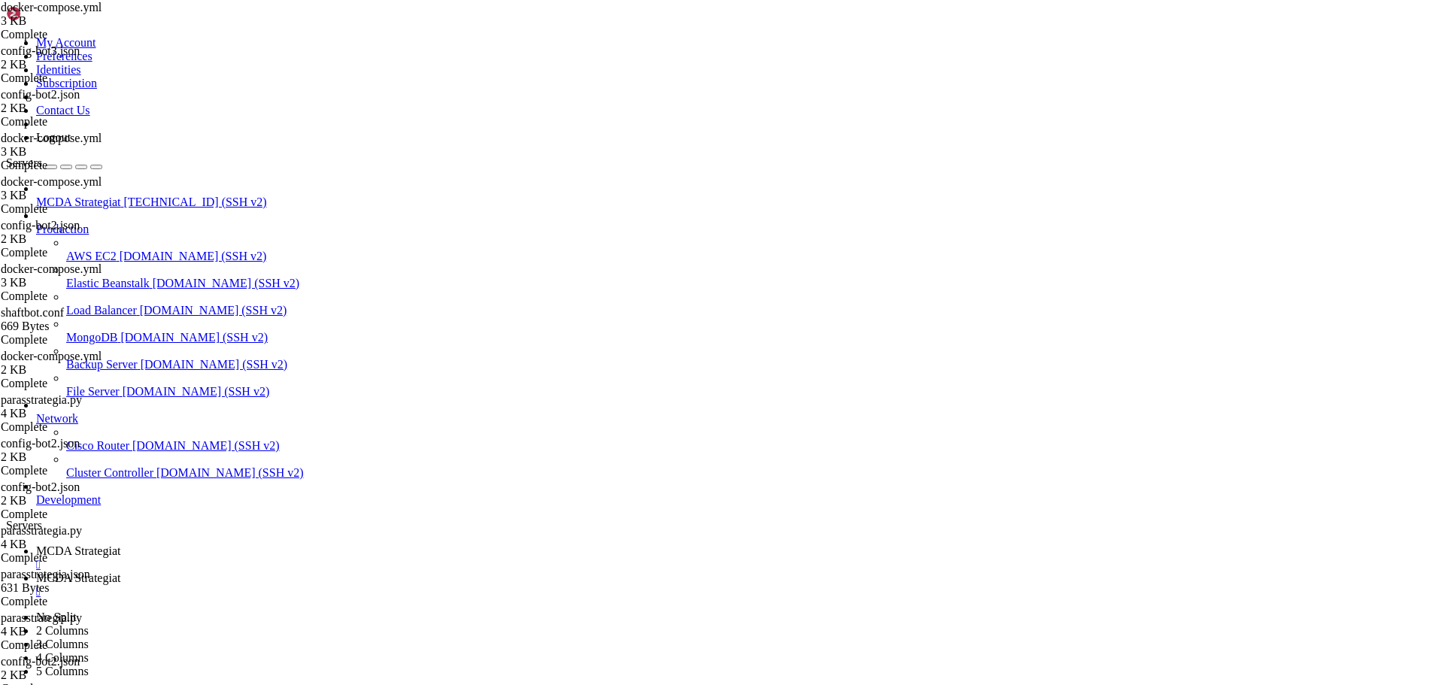
click at [120, 544] on span "MCDA Strategiat" at bounding box center [78, 550] width 84 height 13
click at [120, 571] on span "MCDA Strategiat" at bounding box center [78, 577] width 84 height 13
click at [238, 544] on link "MCDA Strategiat " at bounding box center [737, 557] width 1402 height 27
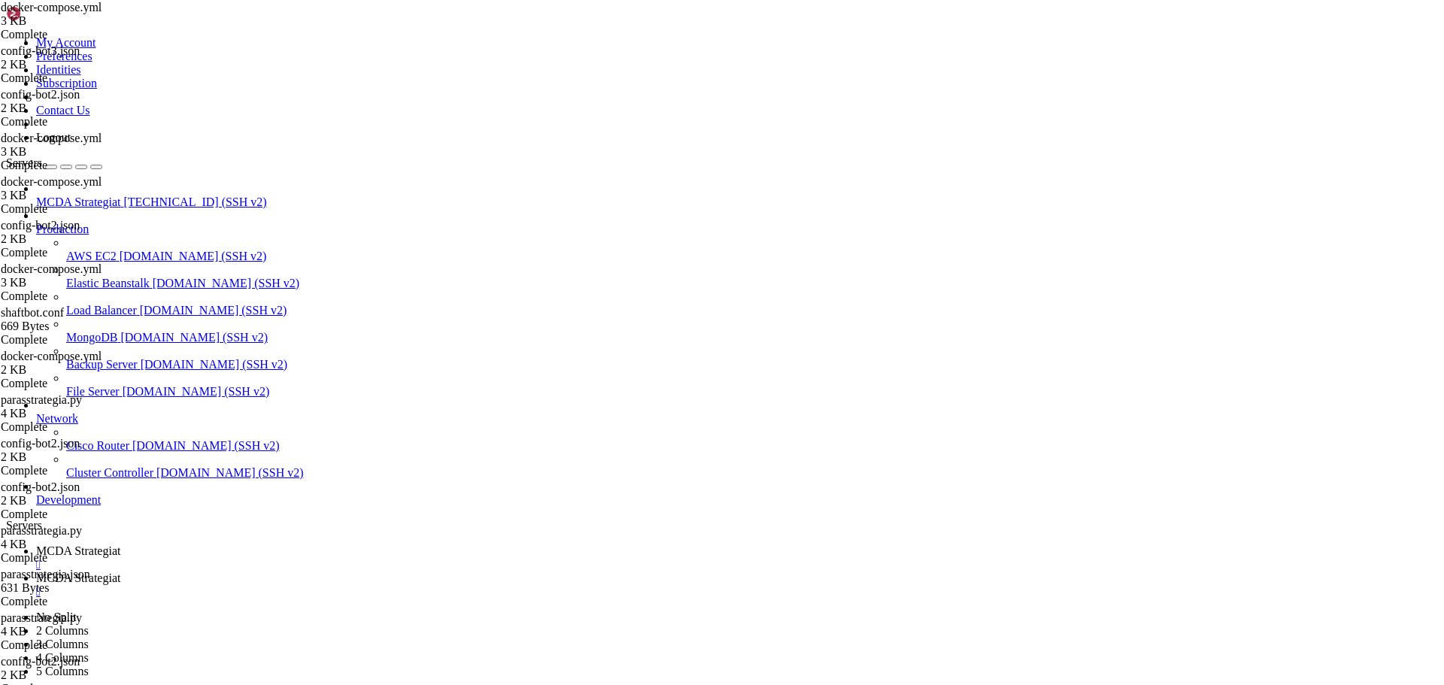
click at [120, 571] on span "MCDA Strategiat" at bounding box center [78, 577] width 84 height 13
type input "/root/ft_userdata/user_data"
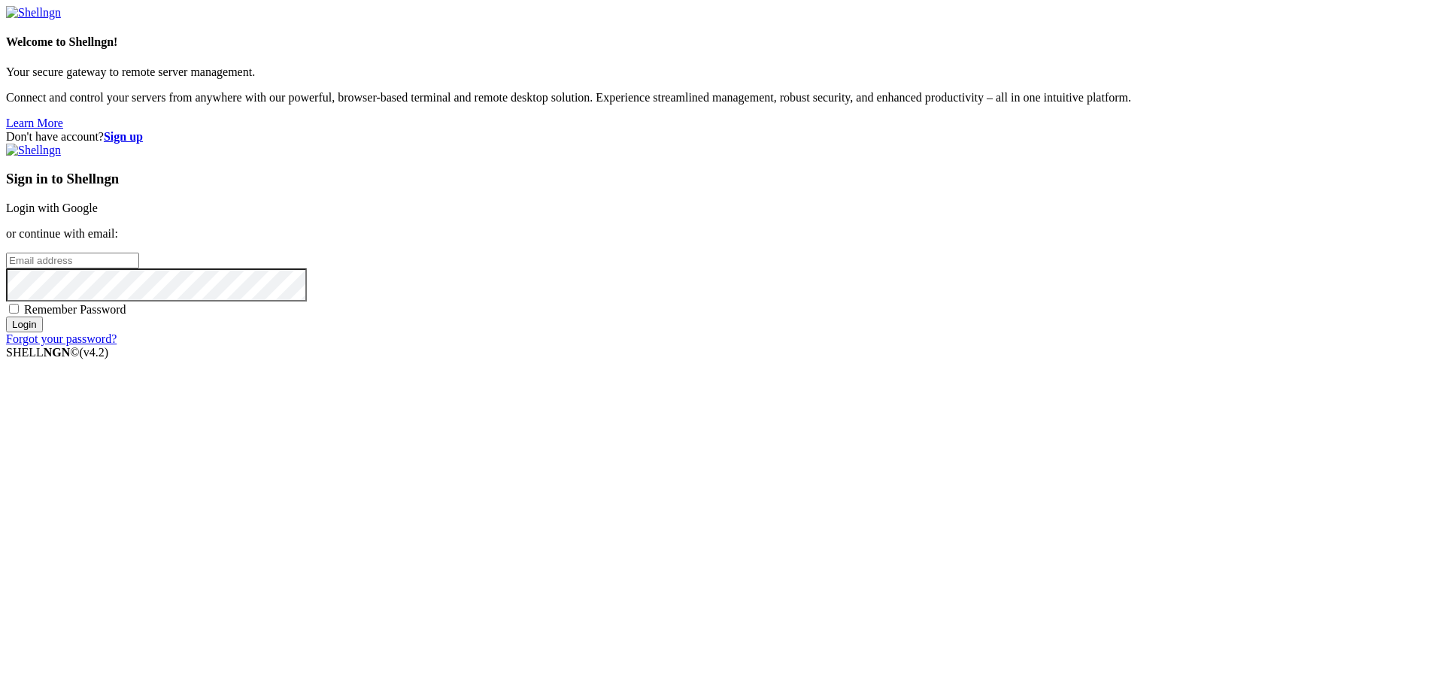
click at [98, 214] on link "Login with Google" at bounding box center [52, 208] width 92 height 13
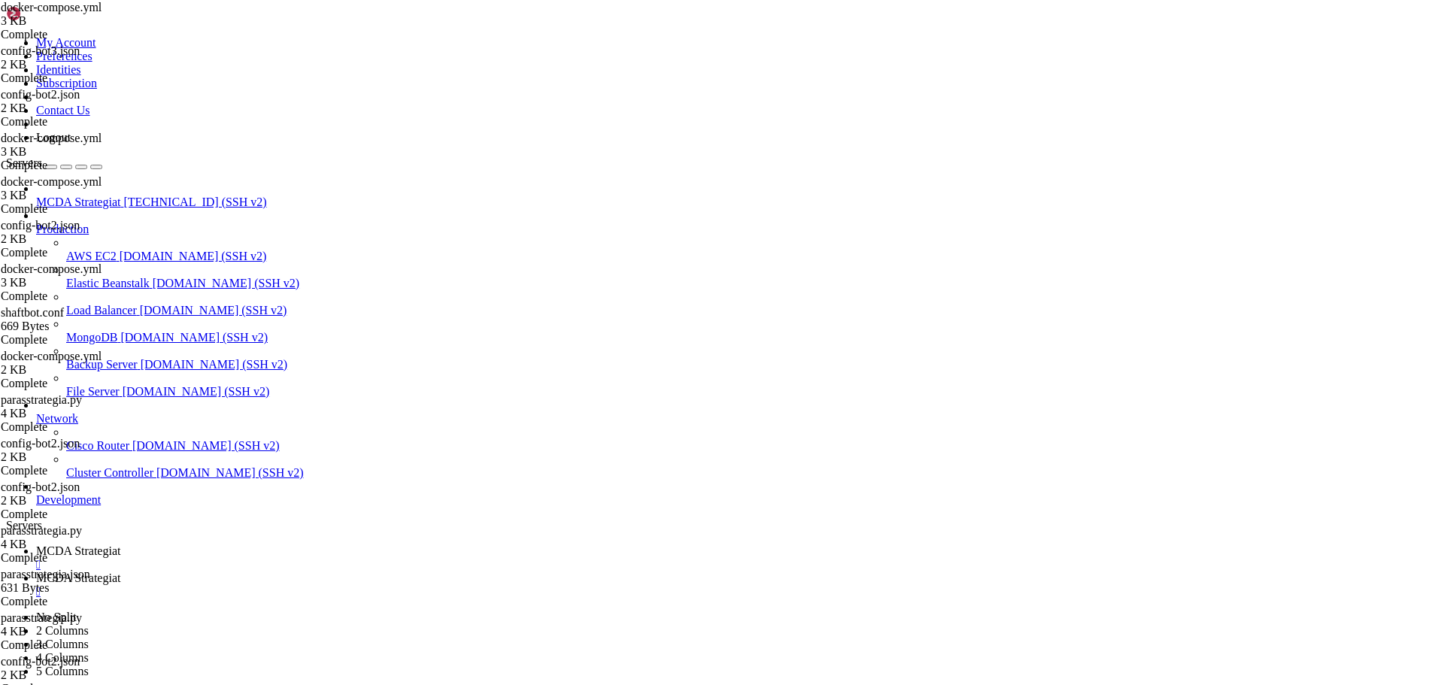
scroll to position [15338, 0]
click at [120, 571] on span "MCDA Strategiat" at bounding box center [78, 577] width 84 height 13
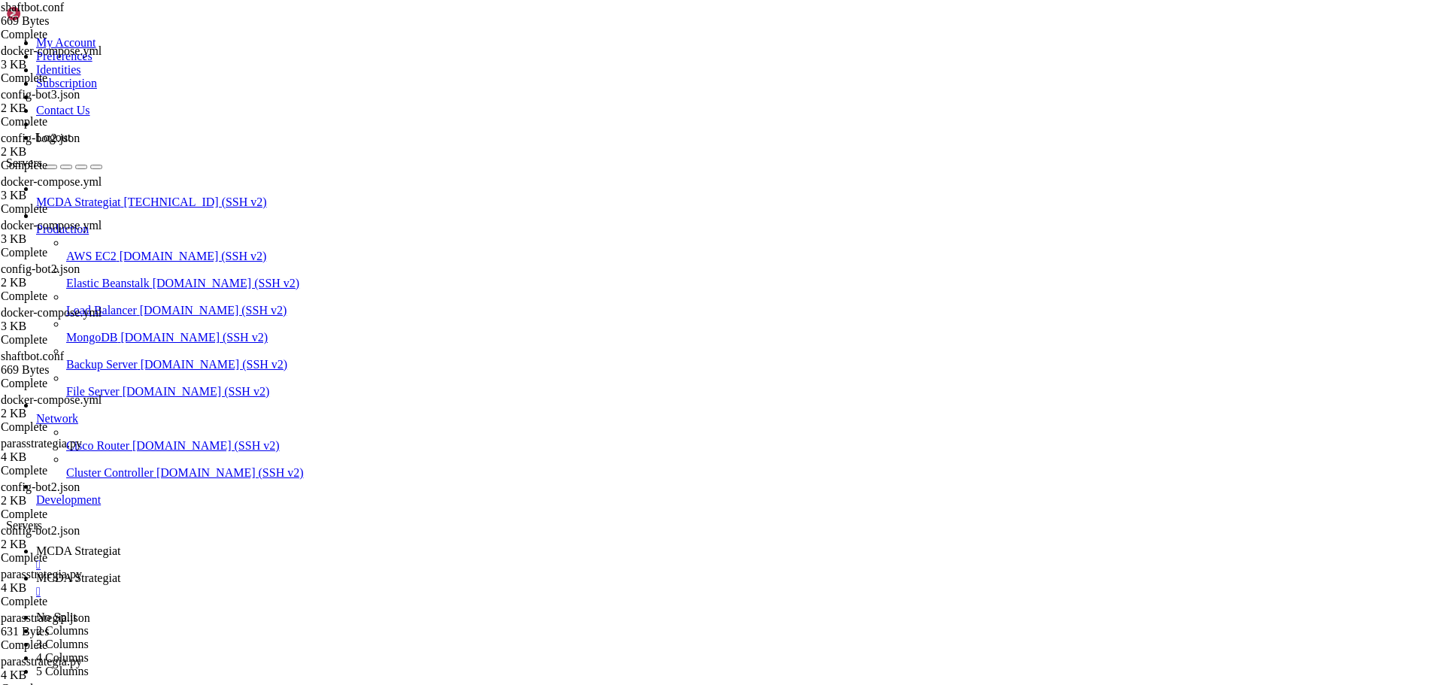
click at [120, 544] on span "MCDA Strategiat" at bounding box center [78, 550] width 84 height 13
click at [120, 571] on span "MCDA Strategiat" at bounding box center [78, 577] width 84 height 13
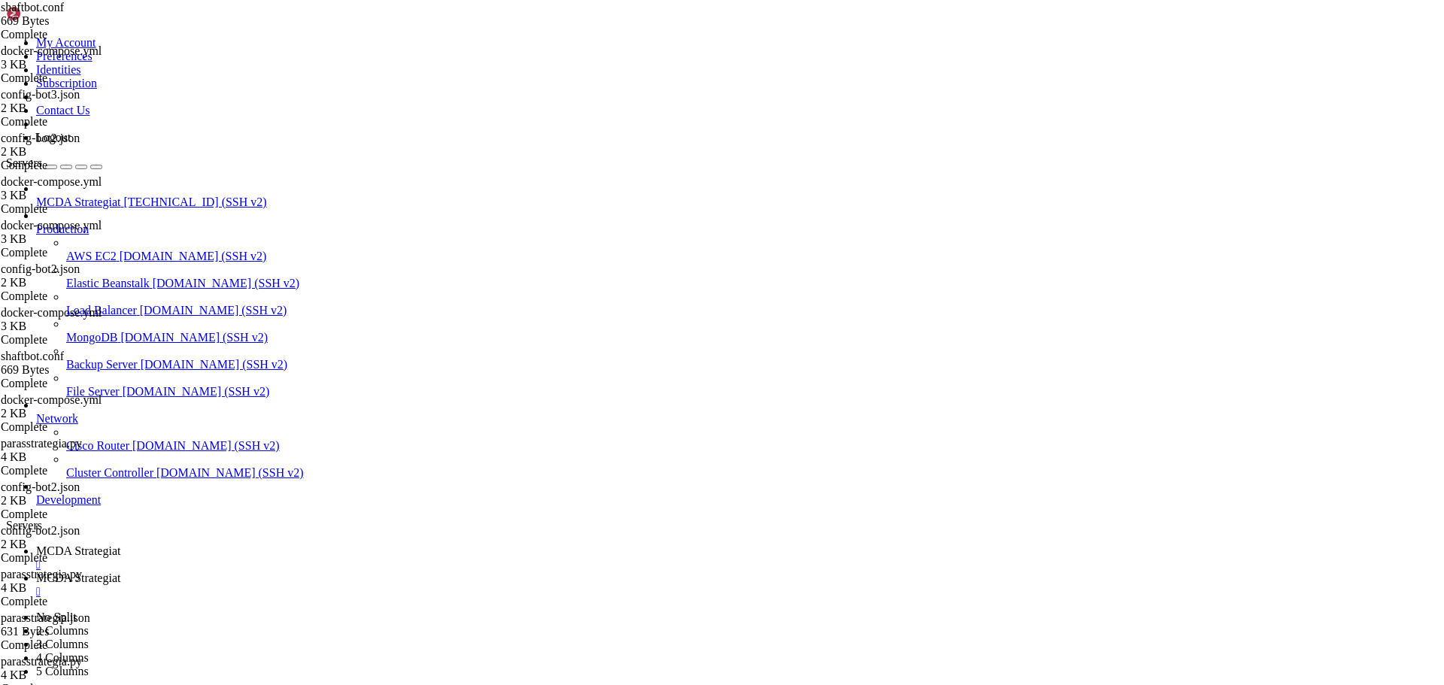
type input "/root/ft_userdata/user_data"
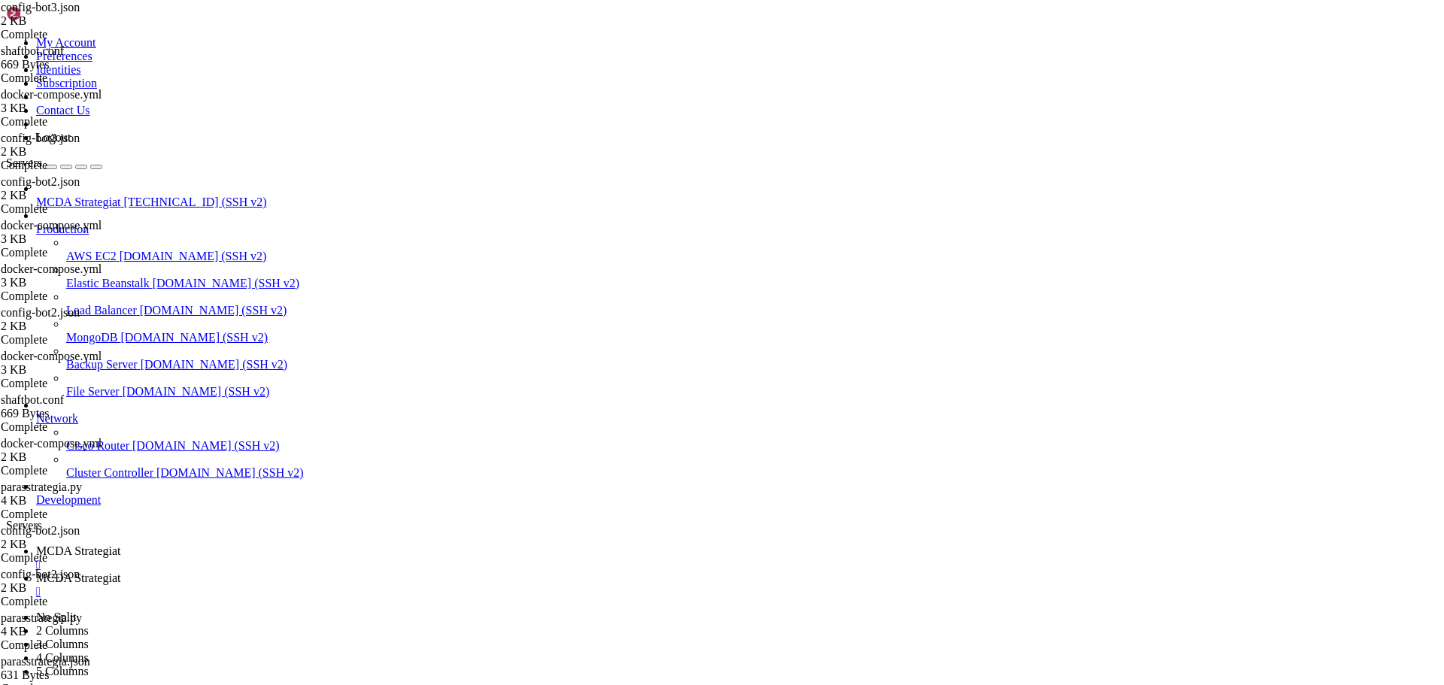
scroll to position [189, 0]
type textarea ""port": 9091"
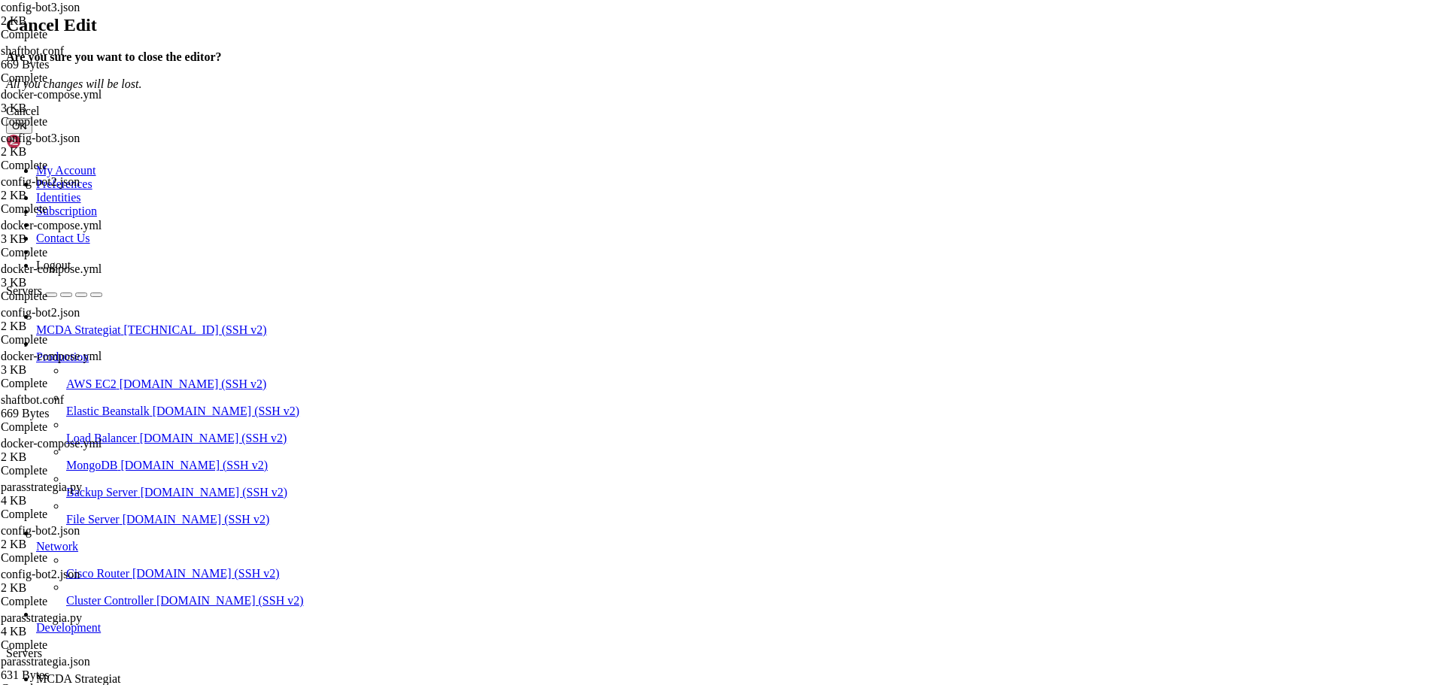
click at [32, 134] on button "OK" at bounding box center [19, 126] width 26 height 16
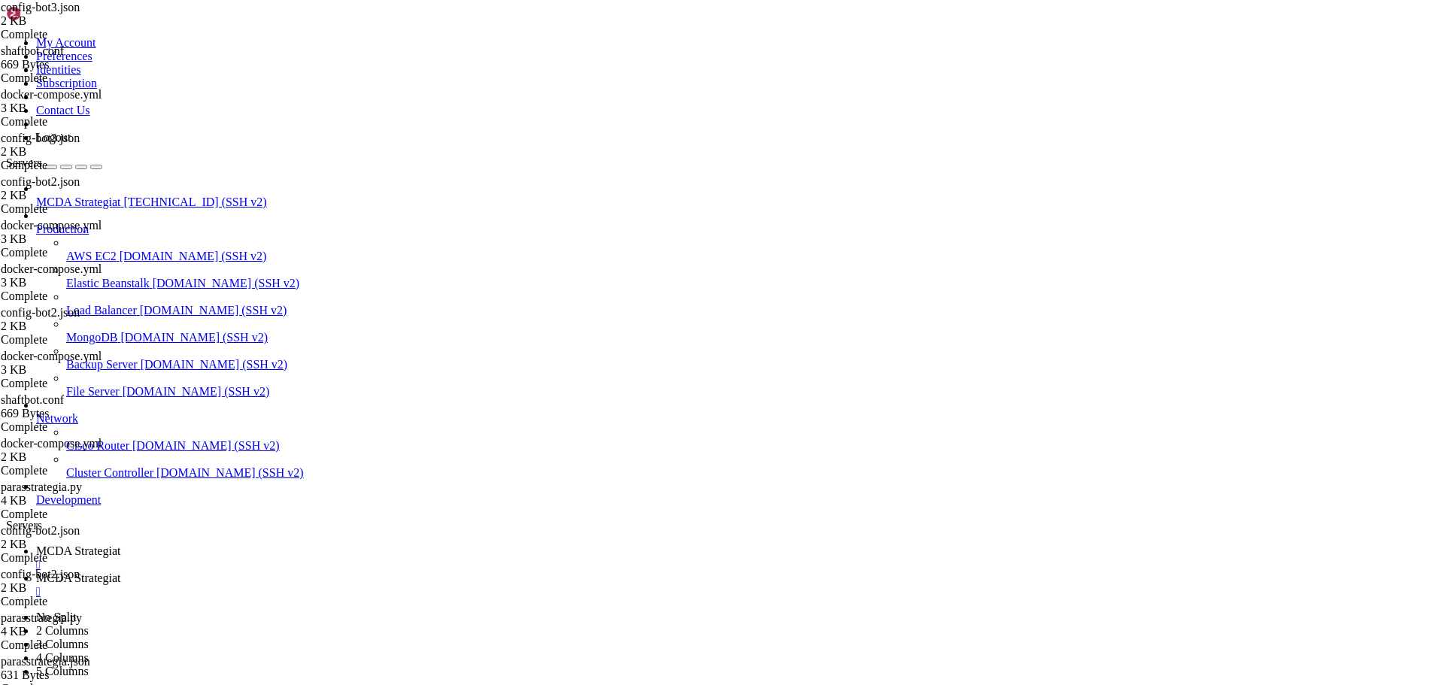
click at [120, 544] on span "MCDA Strategiat" at bounding box center [78, 550] width 84 height 13
drag, startPoint x: 645, startPoint y: 1399, endPoint x: 190, endPoint y: 845, distance: 716.9
copy div "46:30 [notice] 19#19: signal 17 (SIGCHLD) received from 33 nginx.1 | [DATE] 20:…"
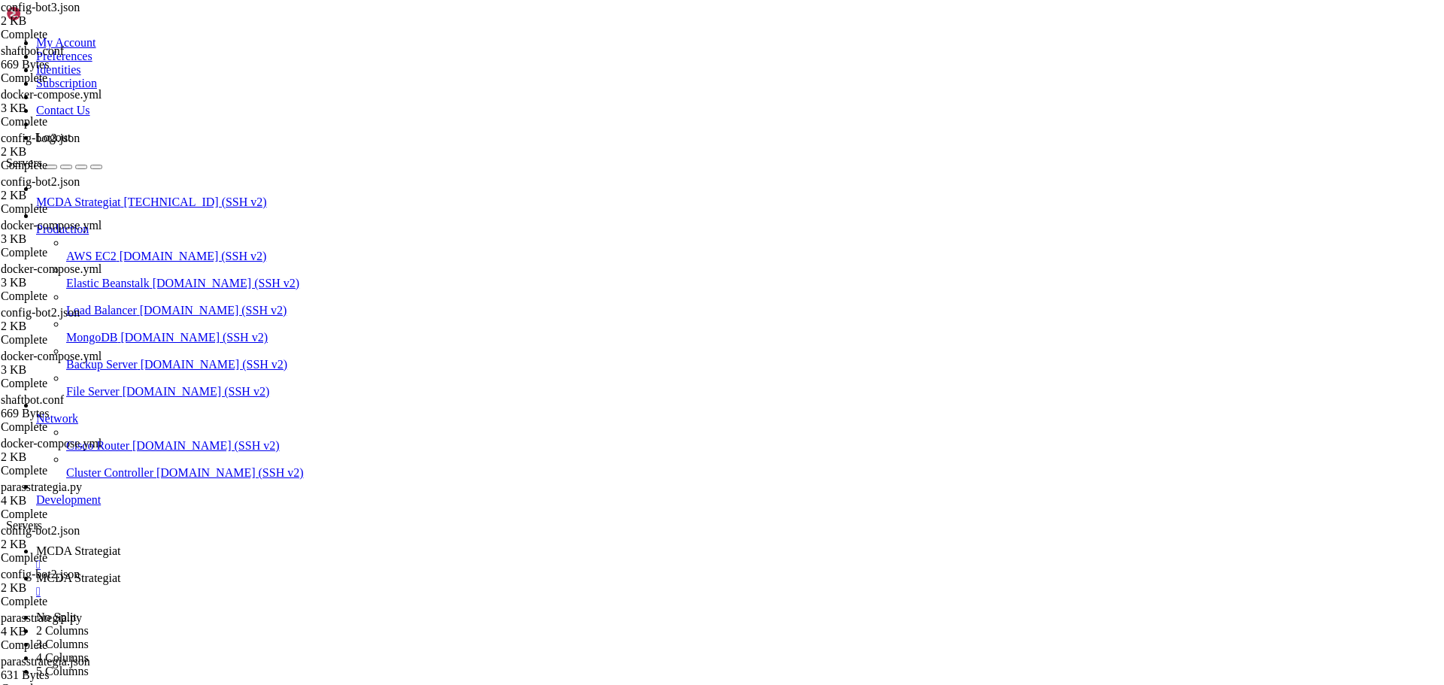
scroll to position [152886, 0]
